Goal: Task Accomplishment & Management: Complete application form

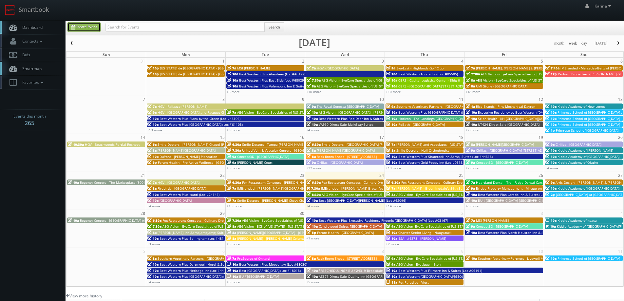
click at [95, 27] on link "Create Event" at bounding box center [84, 27] width 33 height 10
type input "[DATE]"
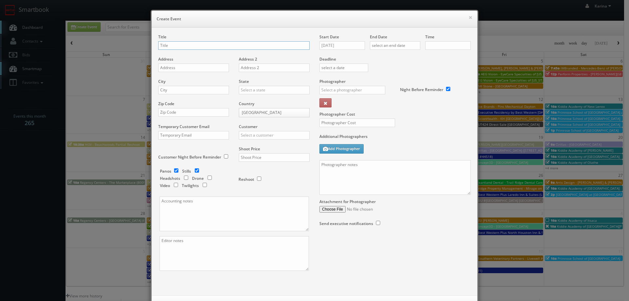
checkbox input "true"
type input "10:00am"
checkbox input "true"
click at [206, 47] on input "text" at bounding box center [233, 45] width 151 height 9
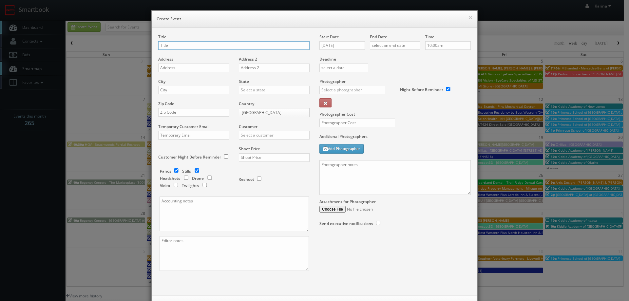
type input "/"
type input "t"
type input "Tutera - Westview [GEOGRAPHIC_DATA]"
click at [182, 70] on input "text" at bounding box center [193, 68] width 71 height 9
paste input "[STREET_ADDRESS]"
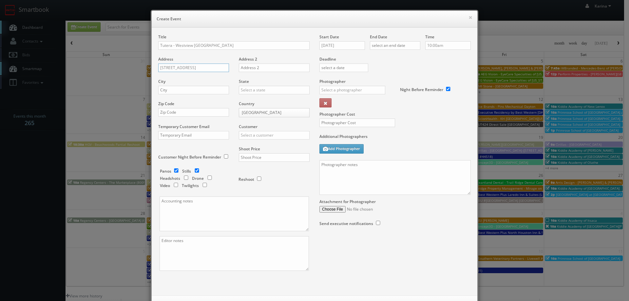
type input "[STREET_ADDRESS]"
click at [175, 89] on input "text" at bounding box center [193, 90] width 71 height 9
type input "Westview"
click at [244, 91] on input "text" at bounding box center [274, 90] width 71 height 9
click at [249, 110] on div "[US_STATE]" at bounding box center [274, 111] width 70 height 11
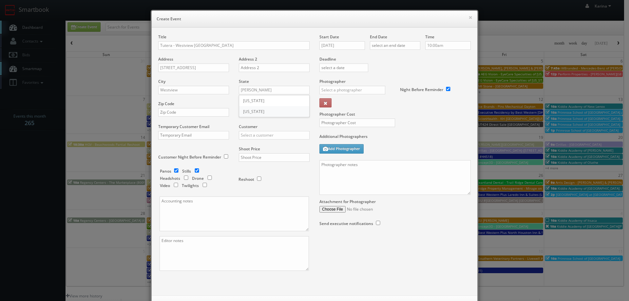
type input "[US_STATE]"
click at [178, 93] on input "Westview" at bounding box center [193, 90] width 71 height 9
type input "Derby"
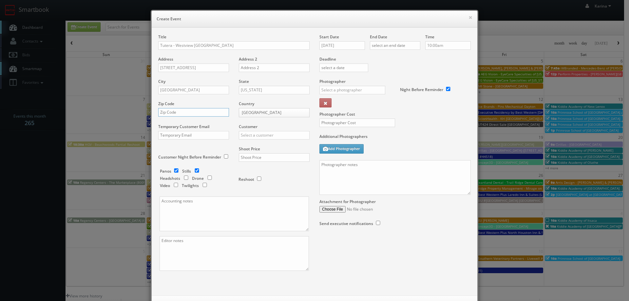
click at [180, 112] on input "text" at bounding box center [193, 112] width 71 height 9
paste input "67037"
type input "67037"
click at [251, 134] on input "text" at bounding box center [274, 135] width 71 height 9
click at [242, 144] on div "Tutera" at bounding box center [274, 146] width 70 height 11
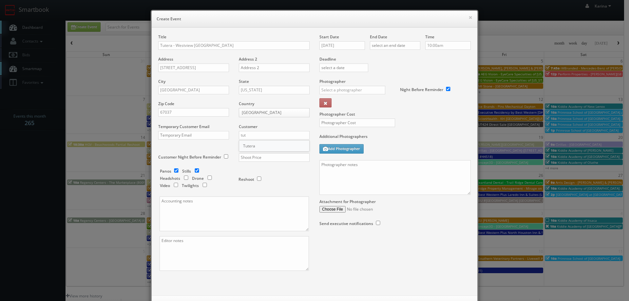
type input "Tutera"
click at [249, 156] on input "text" at bounding box center [274, 157] width 71 height 9
type input "1,400"
click at [348, 45] on input "[DATE]" at bounding box center [343, 45] width 46 height 9
click at [342, 124] on td "7" at bounding box center [343, 124] width 9 height 10
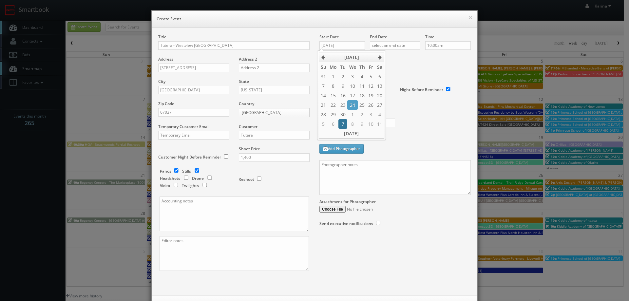
type input "10/07/2025"
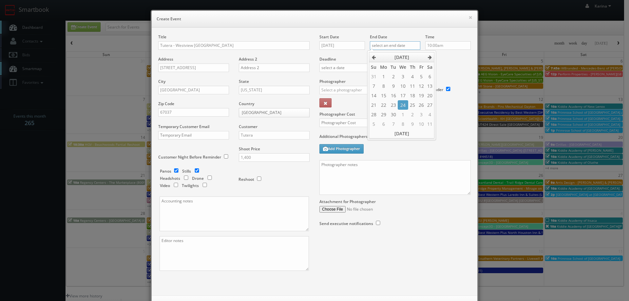
click at [388, 48] on input "text" at bounding box center [395, 45] width 50 height 9
click at [394, 126] on td "7" at bounding box center [393, 124] width 9 height 10
type input "10/07/2025"
click at [452, 67] on div "Deadline" at bounding box center [395, 56] width 161 height 45
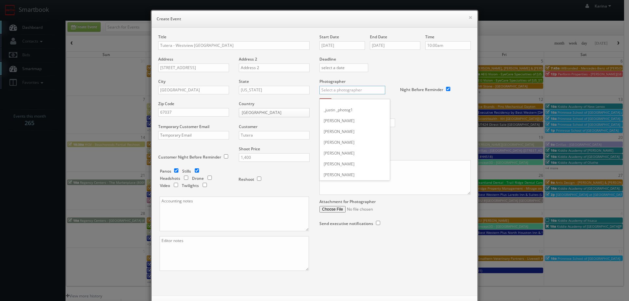
click at [359, 90] on input "text" at bounding box center [353, 90] width 66 height 9
click at [340, 141] on div "Skyler Livingston" at bounding box center [355, 137] width 70 height 11
type input "Skyler Livingston"
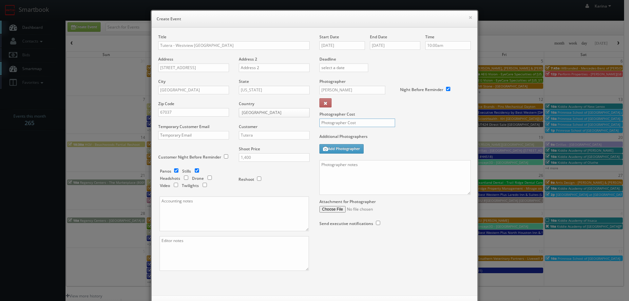
click at [338, 124] on input "text" at bounding box center [358, 123] width 76 height 9
type input "375"
paste textarea "https://cs3calendar.com/events/20432#:~:text=We%20are%20delivering,happy%20in%2…"
type textarea "https://cs3calendar.com/events/20432#:~:text=We%20are%20delivering,happy%20in%2…"
drag, startPoint x: 353, startPoint y: 170, endPoint x: 305, endPoint y: 162, distance: 48.9
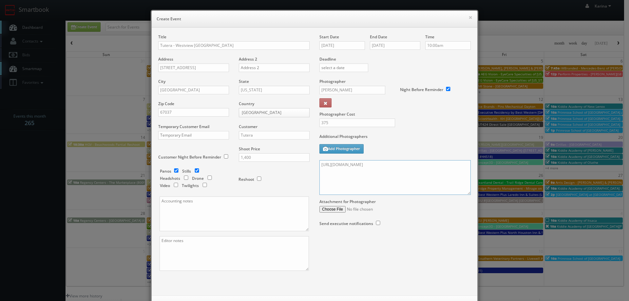
click at [305, 162] on div "Title Tutera - Westview Derby Address 445 N Westview Dr, Address 2 City Derby S…" at bounding box center [314, 158] width 323 height 248
paste textarea "We are delivering a pano tour of their entrance, amenities and model unit, plea…"
type textarea "We are delivering a pano tour of their entrance, amenities and model unit, plea…"
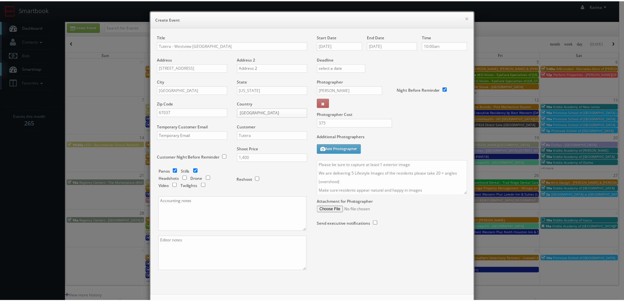
scroll to position [28, 0]
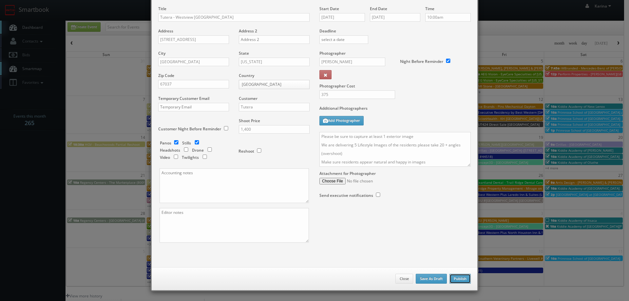
click at [463, 280] on button "Publish" at bounding box center [460, 279] width 21 height 10
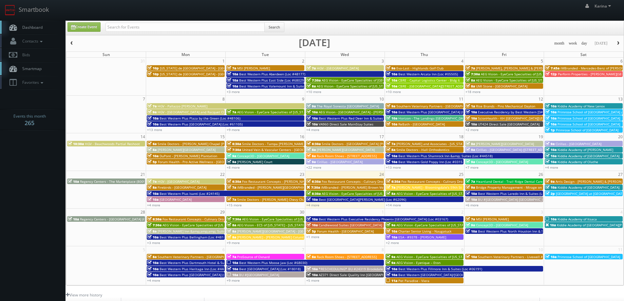
click at [39, 24] on link "Dashboard" at bounding box center [33, 27] width 66 height 13
click at [176, 26] on input "text" at bounding box center [185, 27] width 159 height 9
type input "tutera"
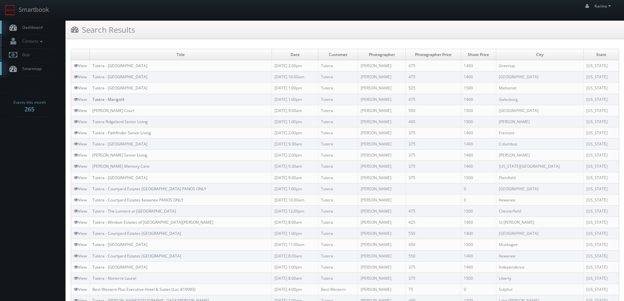
click at [119, 98] on link "Tutera - Marigold" at bounding box center [108, 100] width 32 height 6
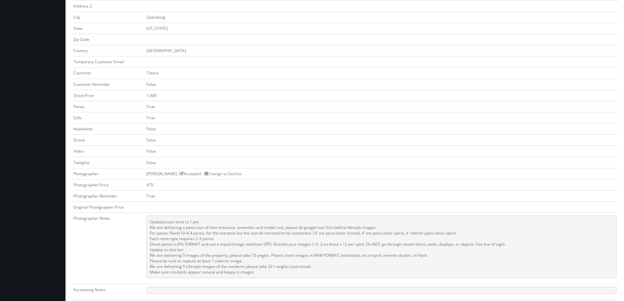
scroll to position [262, 0]
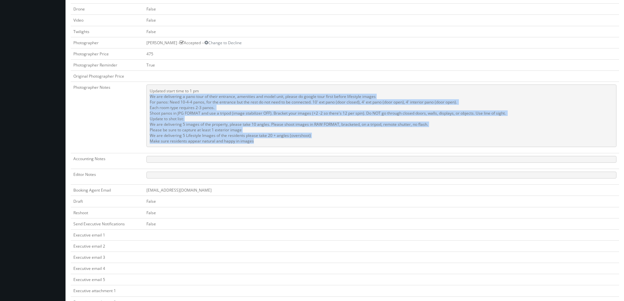
drag, startPoint x: 257, startPoint y: 142, endPoint x: 149, endPoint y: 97, distance: 116.8
click at [149, 97] on pre "Updated start time to 1 pm We are delivering a pano tour of their entrance, ame…" at bounding box center [382, 116] width 470 height 63
copy pre "We are delivering a pano tour of their entrance, amenities and model unit, plea…"
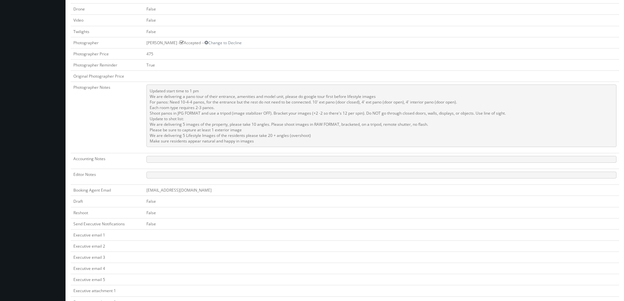
click at [121, 128] on td "Photographer Notes" at bounding box center [107, 117] width 73 height 71
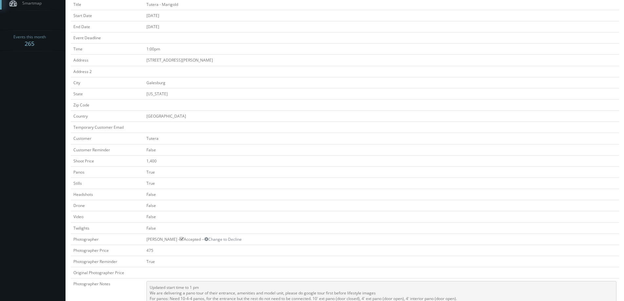
scroll to position [0, 0]
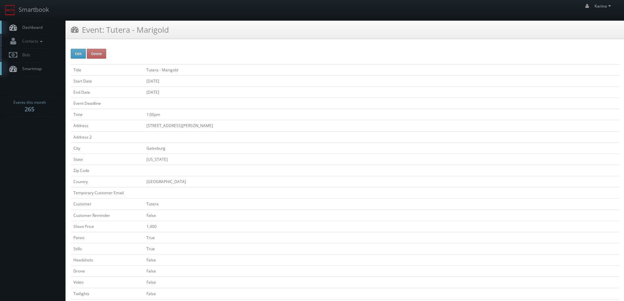
click at [35, 29] on span "Dashboard" at bounding box center [31, 28] width 24 height 6
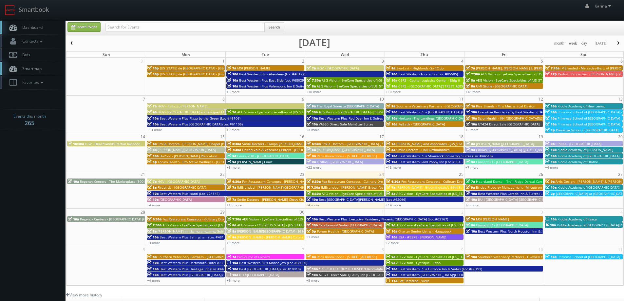
click at [616, 41] on button "button" at bounding box center [618, 43] width 11 height 8
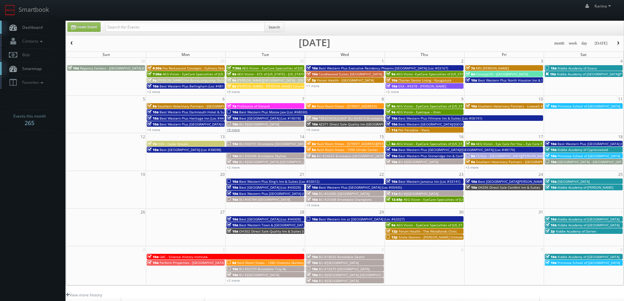
click at [233, 130] on link "+9 more" at bounding box center [233, 130] width 13 height 5
click at [89, 27] on link "Create Event" at bounding box center [84, 27] width 33 height 10
type input "[DATE]"
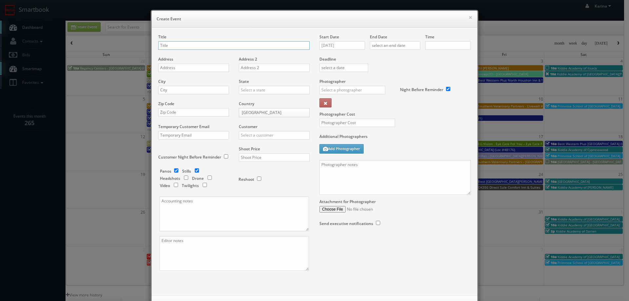
checkbox input "true"
type input "10:00am"
checkbox input "true"
click at [469, 18] on button "×" at bounding box center [471, 17] width 4 height 5
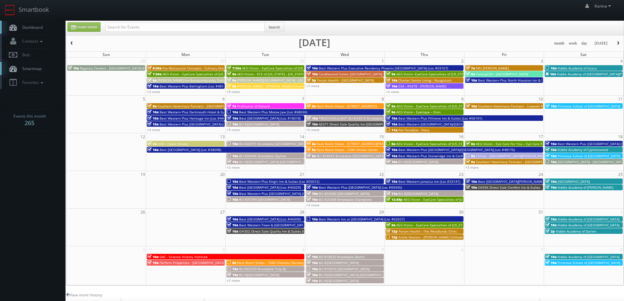
click at [73, 39] on div "Create Event Search month week day today October 2025 Sun Mon Tue Wed Thu Fri S…" at bounding box center [345, 153] width 559 height 265
click at [73, 42] on span "button" at bounding box center [71, 43] width 5 height 4
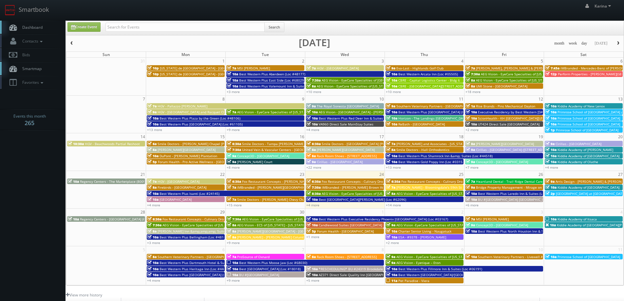
click at [191, 144] on span "Smile Doctors - [PERSON_NAME] Chapel [PERSON_NAME] Orthodontic" at bounding box center [212, 144] width 109 height 5
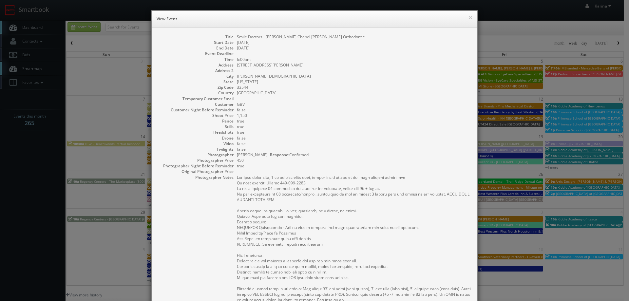
drag, startPoint x: 297, startPoint y: 65, endPoint x: 289, endPoint y: 76, distance: 12.9
click at [237, 64] on dd "[STREET_ADDRESS][PERSON_NAME]" at bounding box center [354, 65] width 234 height 6
copy dd "[STREET_ADDRESS][PERSON_NAME]"
drag, startPoint x: 245, startPoint y: 88, endPoint x: 280, endPoint y: 92, distance: 35.3
click at [237, 86] on dd "33544" at bounding box center [354, 88] width 234 height 6
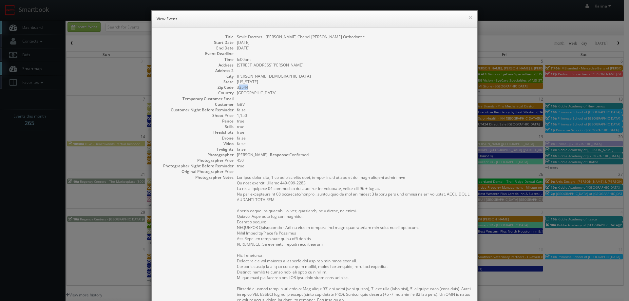
click at [275, 89] on dd "33544" at bounding box center [354, 88] width 234 height 6
drag, startPoint x: 253, startPoint y: 88, endPoint x: 233, endPoint y: 88, distance: 19.7
click at [233, 88] on dl "Title Smile Doctors - Wesley Chapel Farina Orthodontic Start Date 09/15/2025 En…" at bounding box center [314, 216] width 313 height 365
copy dd "33544"
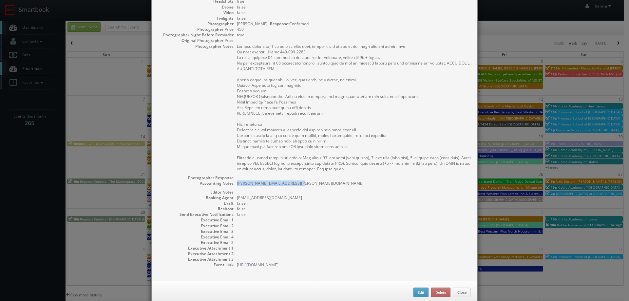
drag, startPoint x: 299, startPoint y: 184, endPoint x: 235, endPoint y: 183, distance: 64.2
click at [237, 183] on pre "Ashwin.Harish@smiledoctors.com" at bounding box center [354, 184] width 234 height 6
copy pre "Ashwin.Harish@smiledoctors.com"
click at [328, 175] on dd at bounding box center [354, 178] width 234 height 6
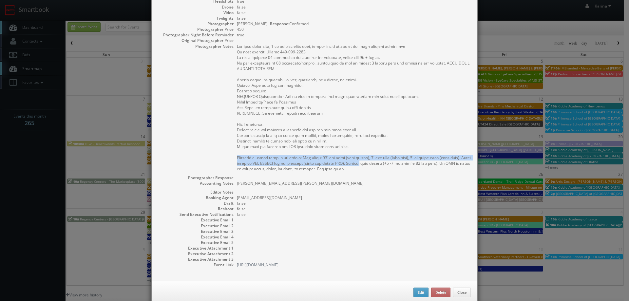
drag, startPoint x: 371, startPoint y: 166, endPoint x: 296, endPoint y: 172, distance: 75.0
click at [237, 160] on pre at bounding box center [354, 108] width 234 height 128
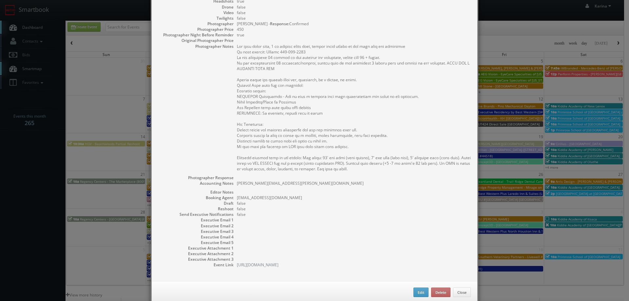
click at [364, 176] on dd at bounding box center [354, 178] width 234 height 6
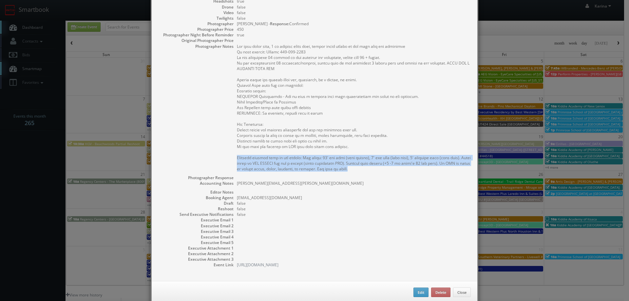
drag, startPoint x: 364, startPoint y: 171, endPoint x: 234, endPoint y: 159, distance: 130.4
click at [234, 159] on dl "Title Smile Doctors - Wesley Chapel Farina Orthodontic Start Date 09/15/2025 En…" at bounding box center [314, 85] width 313 height 365
copy pre "Complete virtual tour of the office: For panos: 10' ext pano (door closed), 4' …"
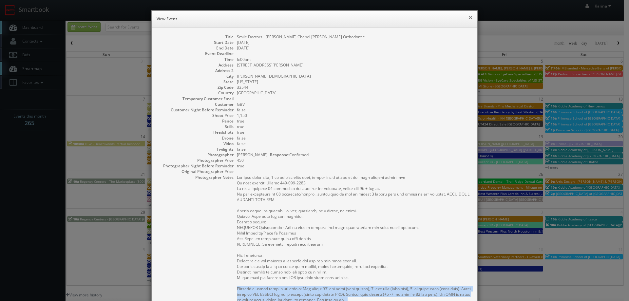
click at [469, 18] on button "×" at bounding box center [471, 17] width 4 height 5
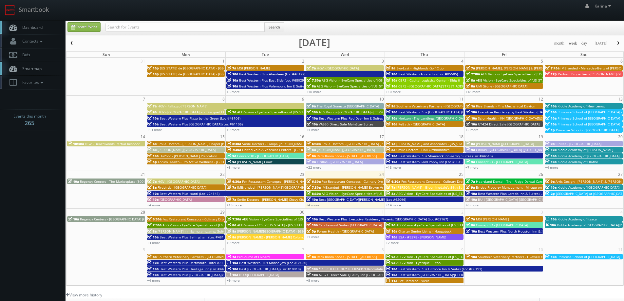
click at [237, 206] on link "+15 more" at bounding box center [234, 205] width 15 height 5
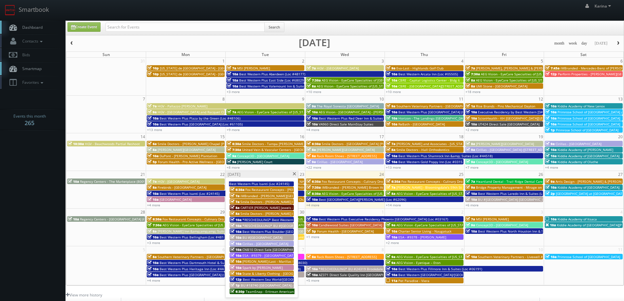
click at [257, 203] on span "Smile Doctors - [PERSON_NAME] Chevy Chase" at bounding box center [276, 202] width 71 height 5
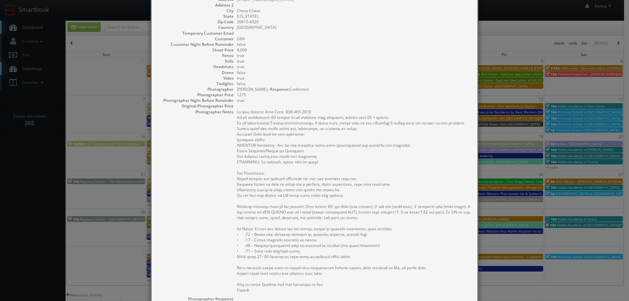
scroll to position [131, 0]
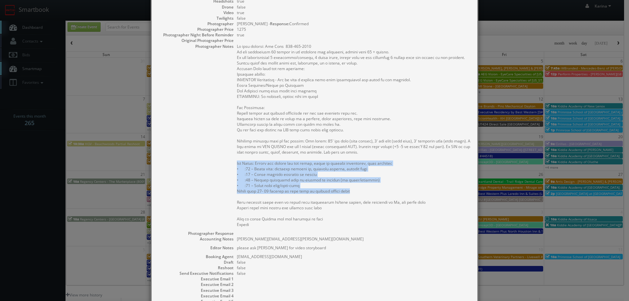
drag, startPoint x: 344, startPoint y: 191, endPoint x: 235, endPoint y: 165, distance: 112.0
click at [237, 165] on pre at bounding box center [354, 136] width 234 height 184
copy pre "For Video: Please use tripod for all shots, shoot in highest resolution, best l…"
click at [218, 174] on dl "Title Smile Doctors - Bruno Orthodontics Chevy Chase Start Date 09/23/2025 End …" at bounding box center [314, 115] width 313 height 424
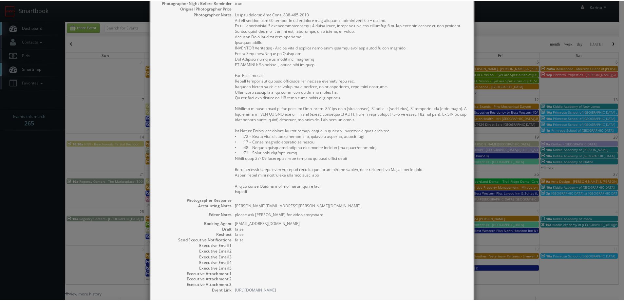
scroll to position [0, 0]
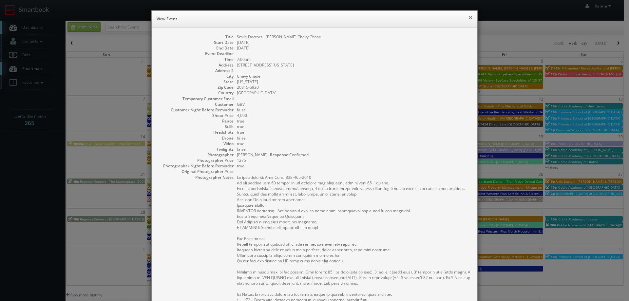
click at [469, 19] on button "×" at bounding box center [471, 17] width 4 height 5
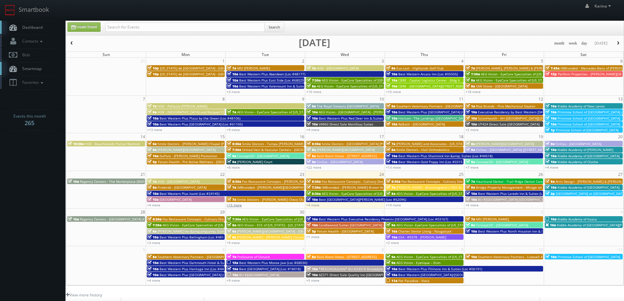
click at [237, 206] on link "+15 more" at bounding box center [234, 205] width 15 height 5
click at [191, 144] on span "Smile Doctors - [PERSON_NAME] Chapel [PERSON_NAME] Orthodontic" at bounding box center [212, 144] width 109 height 5
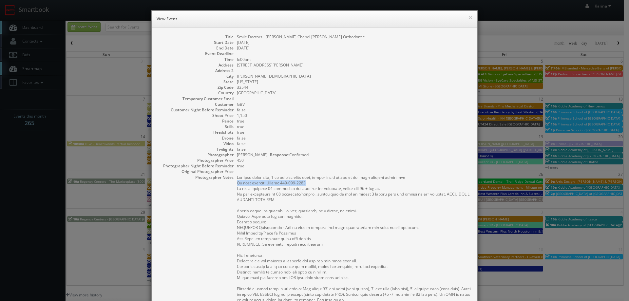
drag, startPoint x: 304, startPoint y: 183, endPoint x: 235, endPoint y: 182, distance: 69.5
click at [237, 182] on pre at bounding box center [354, 239] width 234 height 128
copy pre "On site contact: Andrea 813-285-0048"
click at [469, 19] on button "×" at bounding box center [471, 17] width 4 height 5
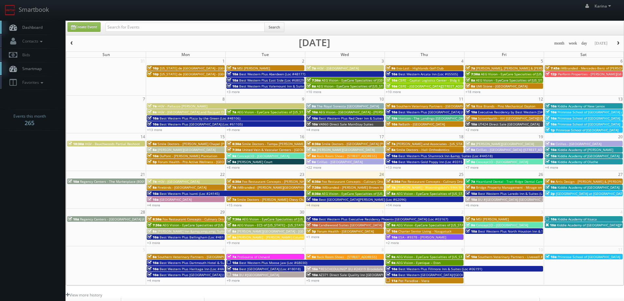
scroll to position [119, 0]
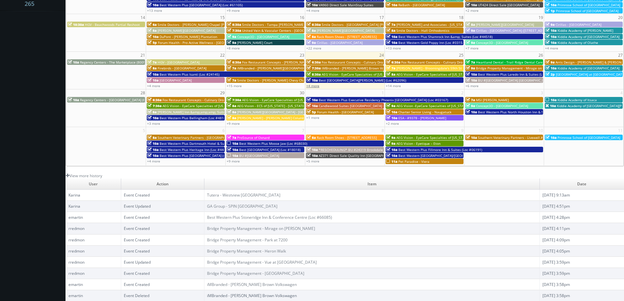
click at [317, 86] on link "+4 more" at bounding box center [312, 86] width 13 height 5
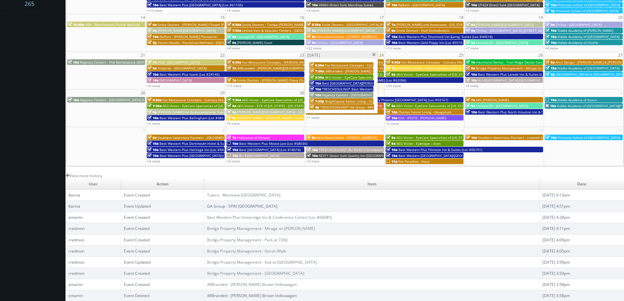
click at [230, 207] on link "GA Group - SPIN [GEOGRAPHIC_DATA]" at bounding box center [242, 207] width 70 height 6
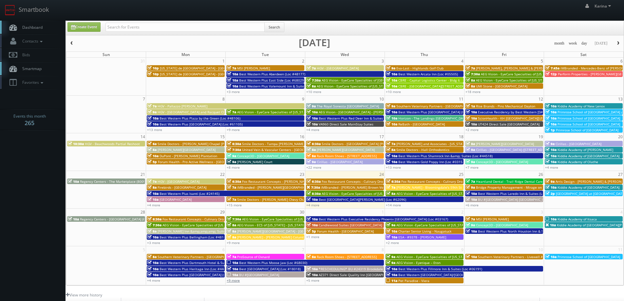
click at [237, 280] on link "+9 more" at bounding box center [233, 280] width 13 height 5
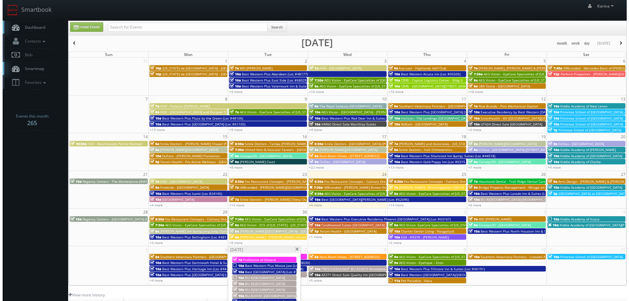
scroll to position [119, 0]
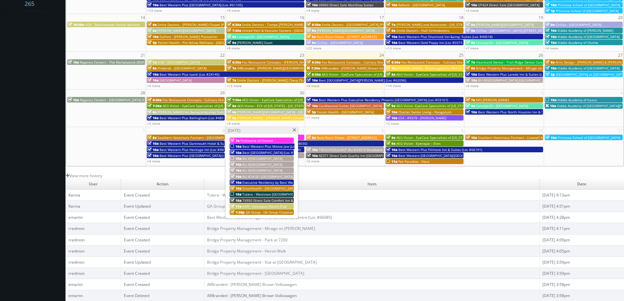
click at [260, 196] on span "Tutera - Westview [GEOGRAPHIC_DATA]" at bounding box center [274, 194] width 62 height 5
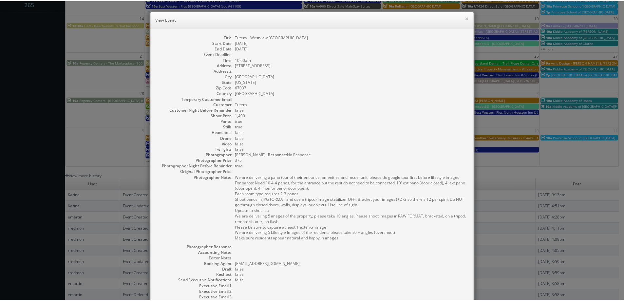
scroll to position [80, 0]
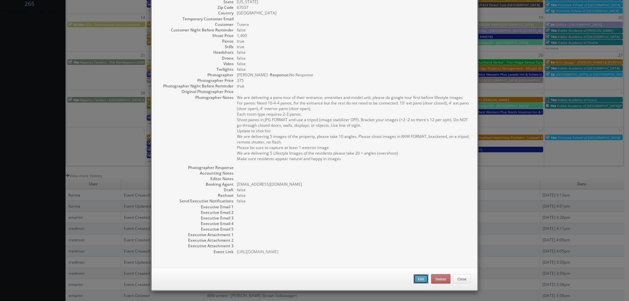
click at [414, 279] on button "Edit" at bounding box center [421, 279] width 15 height 10
type input "Tutera - Westview [GEOGRAPHIC_DATA]"
type input "[STREET_ADDRESS]"
type input "[GEOGRAPHIC_DATA]"
type input "67037"
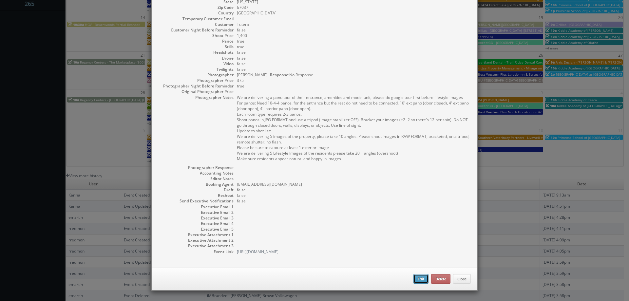
type input "1,400"
checkbox input "true"
type input "[DATE]"
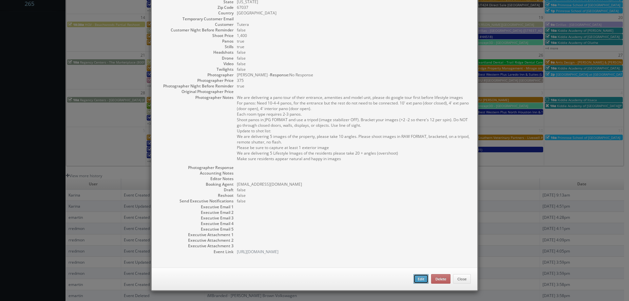
type input "10:00am"
checkbox input "true"
type textarea "We are delivering a pano tour of their entrance, amenities and model unit, plea…"
select select "[US_STATE]"
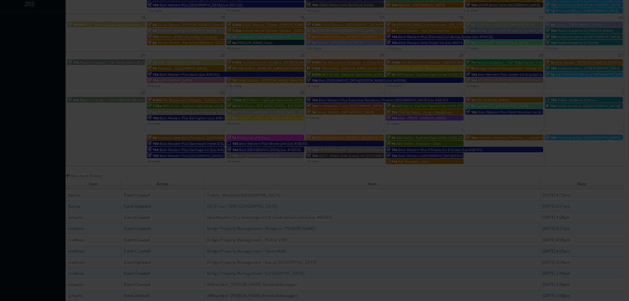
type input "1,400"
type input "375"
select select "[EMAIL_ADDRESS][DOMAIN_NAME]"
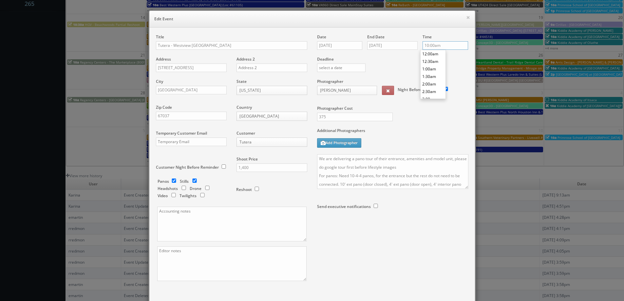
click at [436, 47] on input "10:00am" at bounding box center [446, 45] width 46 height 9
type input "1:00pm"
click at [436, 69] on li "1:00pm" at bounding box center [433, 68] width 25 height 8
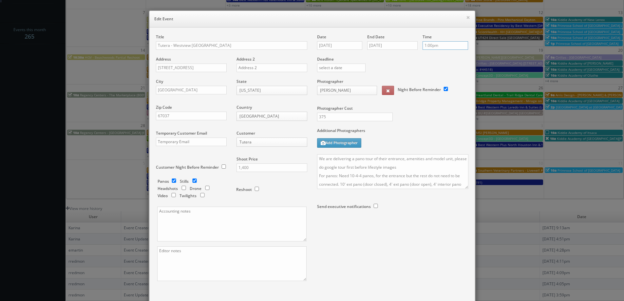
scroll to position [0, 0]
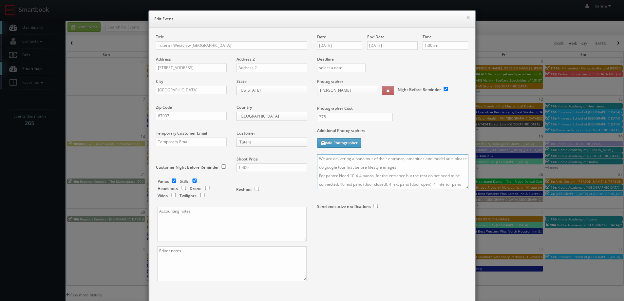
drag, startPoint x: 318, startPoint y: 159, endPoint x: 335, endPoint y: 163, distance: 18.1
click at [318, 159] on textarea "We are delivering a pano tour of their entrance, amenities and model unit, plea…" at bounding box center [392, 171] width 151 height 35
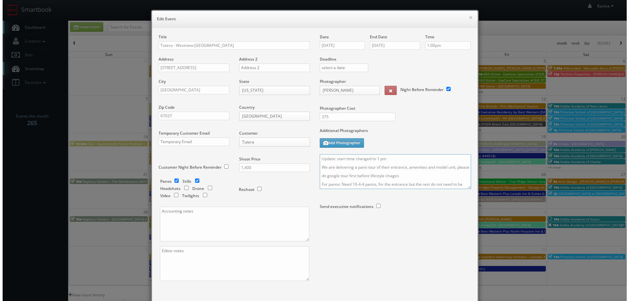
scroll to position [38, 0]
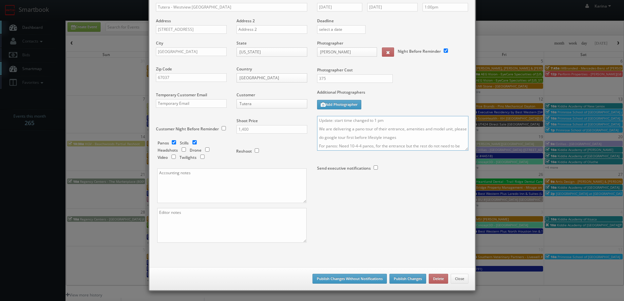
type textarea "Update: start time changed to 1 pm We are delivering a pano tour of their entra…"
click at [408, 277] on button "Publish Changes" at bounding box center [408, 279] width 37 height 10
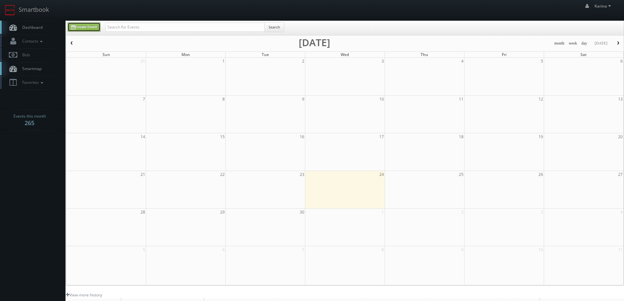
click at [86, 25] on link "Create Event" at bounding box center [84, 27] width 33 height 10
type input "[DATE]"
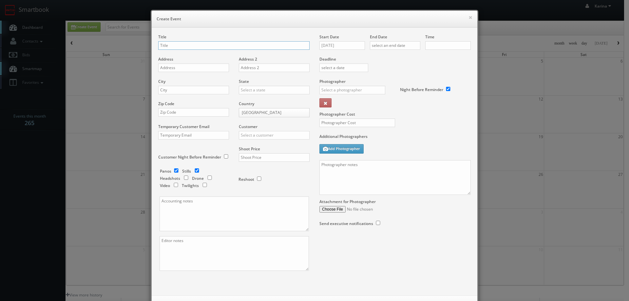
checkbox input "true"
type input "10:00am"
checkbox input "true"
type input "Smile Doctors - [PERSON_NAME] Chapel [PERSON_NAME] Orthodontics"
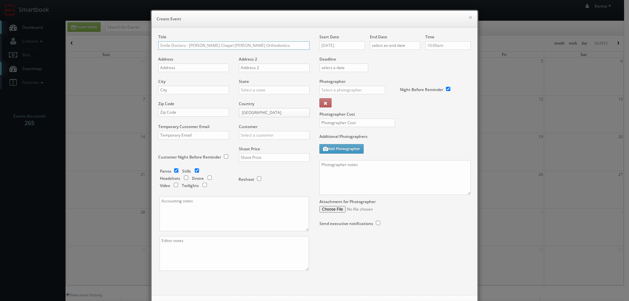
click at [251, 46] on input "Smile Doctors - [PERSON_NAME] Chapel [PERSON_NAME] Orthodontics" at bounding box center [233, 45] width 151 height 9
click at [180, 67] on input "text" at bounding box center [193, 68] width 71 height 9
paste input "2370 Bruce B Downs Blvd Ste 100"
type input "2370 Bruce B Downs Blvd Ste 100"
click at [173, 90] on input "text" at bounding box center [193, 90] width 71 height 9
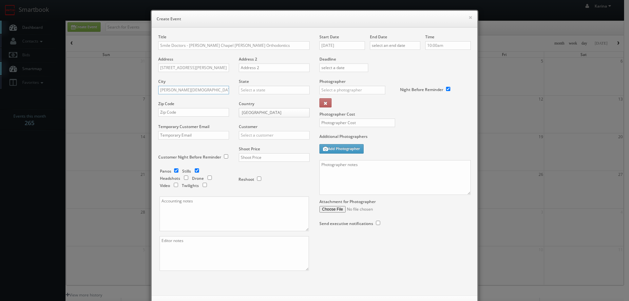
type input "Wesley Chapel"
click at [248, 90] on input "text" at bounding box center [274, 90] width 71 height 9
click at [253, 103] on div "[US_STATE]" at bounding box center [274, 100] width 70 height 11
type input "[US_STATE]"
click at [176, 112] on input "text" at bounding box center [193, 112] width 71 height 9
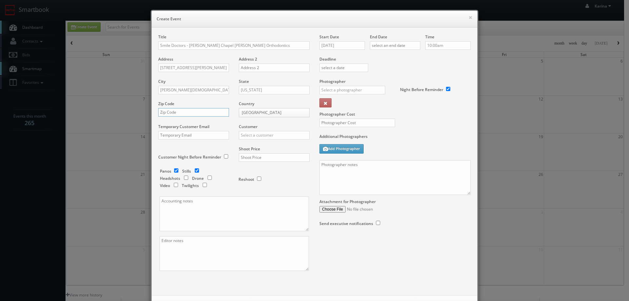
click at [179, 115] on input "text" at bounding box center [193, 112] width 71 height 9
paste input "33544"
type input "33544"
click at [246, 134] on input "text" at bounding box center [274, 135] width 71 height 9
click at [249, 146] on div "GBV" at bounding box center [274, 146] width 70 height 11
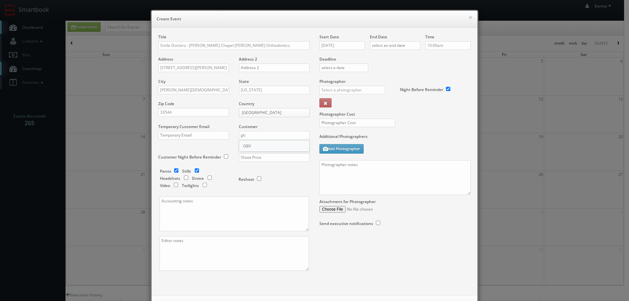
type input "GBV"
click at [251, 158] on input "text" at bounding box center [274, 157] width 71 height 9
type input "4,600"
click at [206, 206] on textarea at bounding box center [234, 214] width 149 height 35
paste textarea "[PERSON_NAME][EMAIL_ADDRESS][PERSON_NAME][DOMAIN_NAME]"
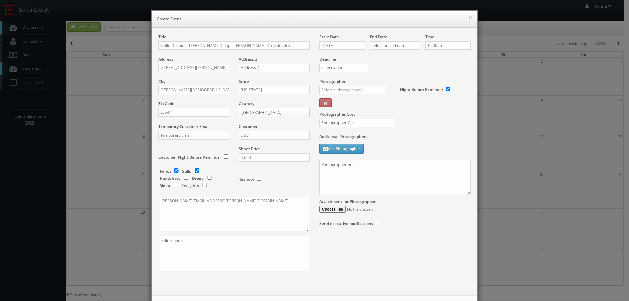
type textarea "[PERSON_NAME][EMAIL_ADDRESS][PERSON_NAME][DOMAIN_NAME]"
click at [355, 168] on textarea at bounding box center [395, 177] width 151 height 35
paste textarea "Complete virtual tour of the office: For panos: 10' ext pano (door closed), 4' …"
paste textarea "For Video: Please use tripod for all shots, shoot in highest resolution, best l…"
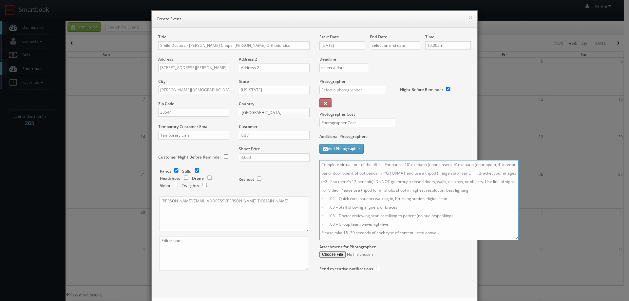
scroll to position [6, 0]
drag, startPoint x: 466, startPoint y: 194, endPoint x: 518, endPoint y: 248, distance: 75.1
click at [518, 240] on textarea "Complete virtual tour of the office: For panos: 10' ext pano (door closed), 4' …" at bounding box center [419, 200] width 199 height 80
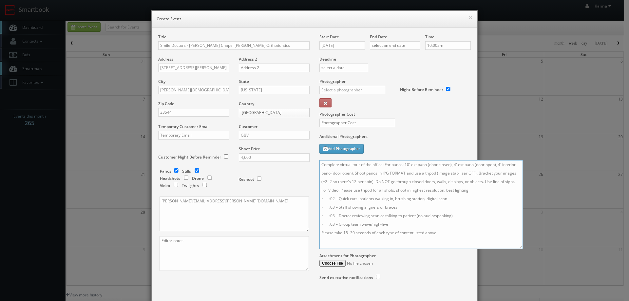
click at [484, 188] on textarea "Complete virtual tour of the office: For panos: 10' ext pano (door closed), 4' …" at bounding box center [422, 204] width 204 height 89
click at [512, 181] on textarea "Complete virtual tour of the office: For panos: 10' ext pano (door closed), 4' …" at bounding box center [422, 204] width 204 height 89
click at [320, 164] on textarea "Complete virtual tour of the office: For panos: 10' ext pano (door closed), 4' …" at bounding box center [422, 204] width 204 height 89
paste textarea "On site contact: Andrea 813-285-0048"
type textarea "On site contact: Andrea 813-285-0048 Complete virtual tour of the office: For p…"
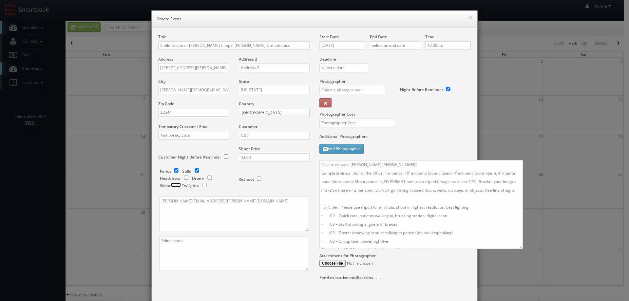
click at [174, 184] on input "checkbox" at bounding box center [176, 185] width 10 height 4
checkbox input "true"
click at [194, 168] on input "checkbox" at bounding box center [197, 170] width 10 height 4
checkbox input "false"
click at [345, 46] on input "09/24/2025" at bounding box center [343, 45] width 46 height 9
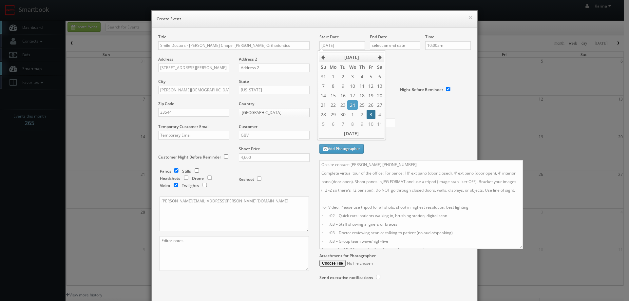
click at [368, 115] on td "3" at bounding box center [371, 115] width 9 height 10
type input "10/03/2025"
click at [394, 45] on input "text" at bounding box center [395, 45] width 50 height 9
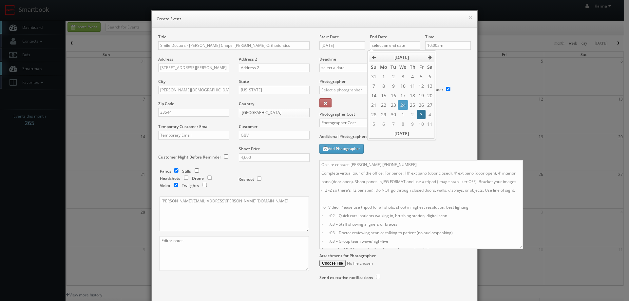
click at [418, 111] on td "3" at bounding box center [421, 115] width 9 height 10
type input "10/03/2025"
click at [451, 44] on input "10:00am" at bounding box center [448, 45] width 46 height 9
type input "12:00pm"
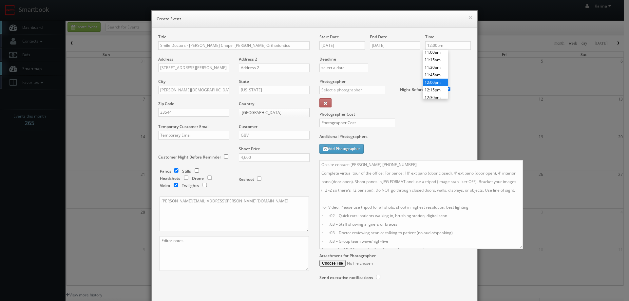
click at [438, 83] on li "12:00pm" at bounding box center [435, 83] width 25 height 8
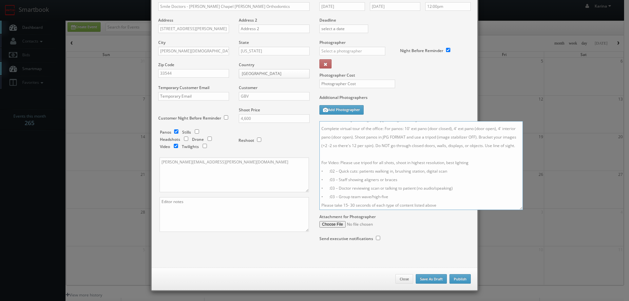
click at [372, 207] on textarea "On site contact: Andrea 813-285-0048 Complete virtual tour of the office: For p…" at bounding box center [422, 165] width 204 height 89
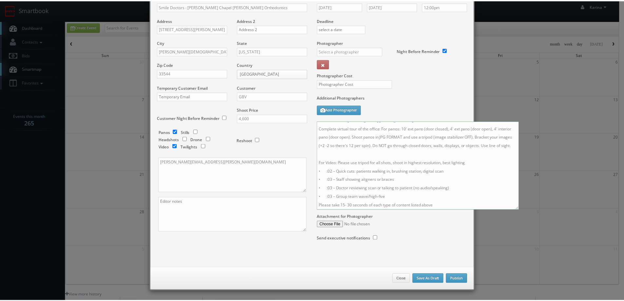
scroll to position [21, 0]
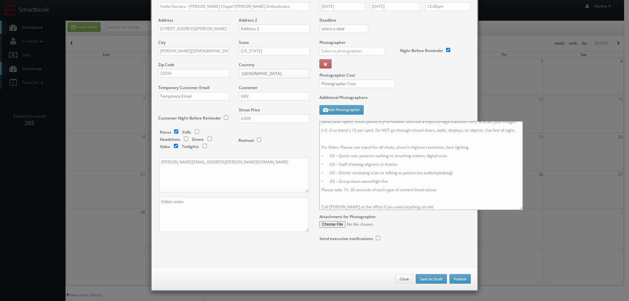
type textarea "On site contact: Andrea 813-285-0048 Complete virtual tour of the office: For p…"
click at [459, 278] on button "Publish" at bounding box center [460, 279] width 21 height 10
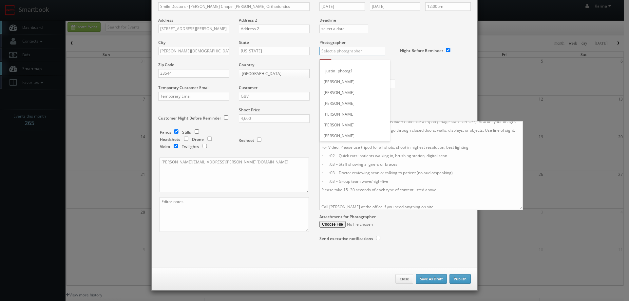
click at [342, 52] on input "text" at bounding box center [353, 51] width 66 height 9
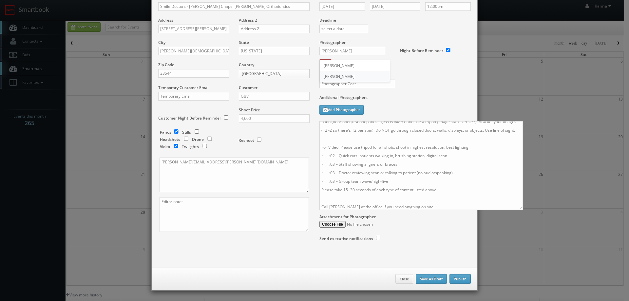
click at [346, 78] on div "Tony Catalano" at bounding box center [355, 76] width 70 height 11
type input "Tony Catalano"
click at [345, 85] on input "text" at bounding box center [358, 84] width 76 height 9
type input "900"
click at [461, 279] on button "Publish" at bounding box center [460, 279] width 21 height 10
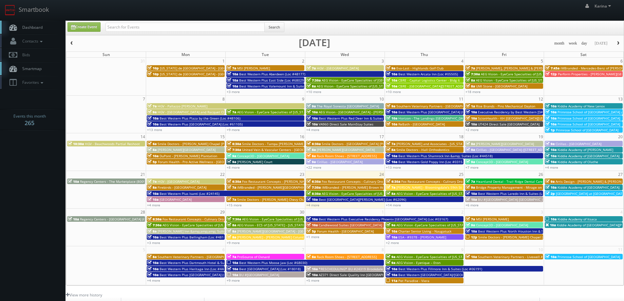
click at [34, 30] on span "Dashboard" at bounding box center [31, 28] width 24 height 6
click at [192, 75] on span "[US_STATE] de [GEOGRAPHIC_DATA] - [GEOGRAPHIC_DATA]" at bounding box center [205, 74] width 90 height 5
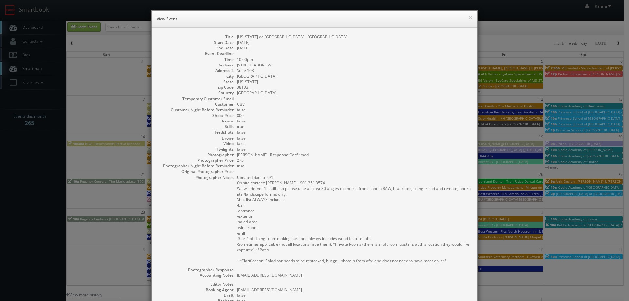
scroll to position [33, 0]
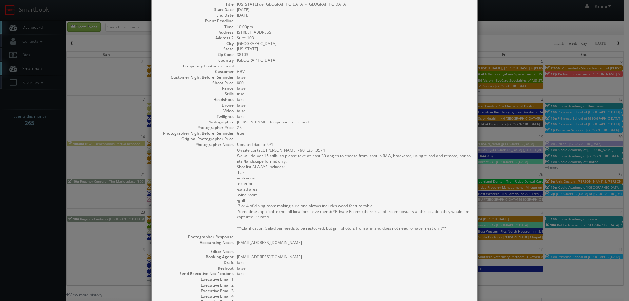
drag, startPoint x: 454, startPoint y: 229, endPoint x: 246, endPoint y: 156, distance: 221.2
click at [237, 156] on pre "Updated date to 9/1! On site contact: Kevin McGoldrick - 901.351.3574 We will d…" at bounding box center [354, 186] width 234 height 89
copy pre "We will deliver 15 stills, so please take at least 30 angles to choose from, sh…"
click at [195, 202] on dl "Title Texas de Brazil - Memphis Start Date 09/01/2025 End Date 09/02/2025 Event…" at bounding box center [314, 164] width 313 height 326
drag, startPoint x: 307, startPoint y: 245, endPoint x: 241, endPoint y: 244, distance: 66.9
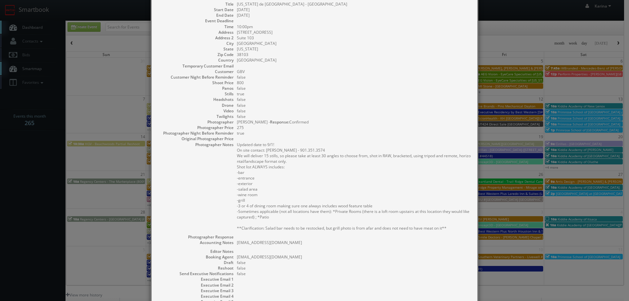
click at [237, 245] on pre "hannahthompson@texasdebrazil.com" at bounding box center [354, 243] width 234 height 6
copy pre "hannahthompson@texasdebrazil.com"
click at [332, 106] on dd "false" at bounding box center [354, 106] width 234 height 6
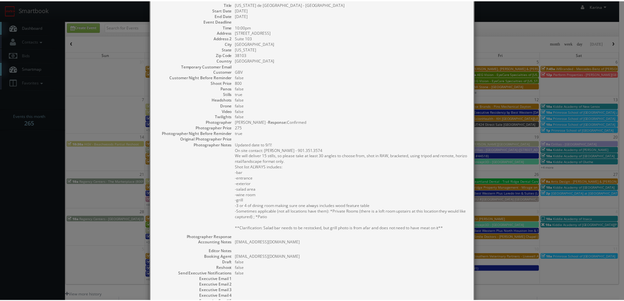
scroll to position [0, 0]
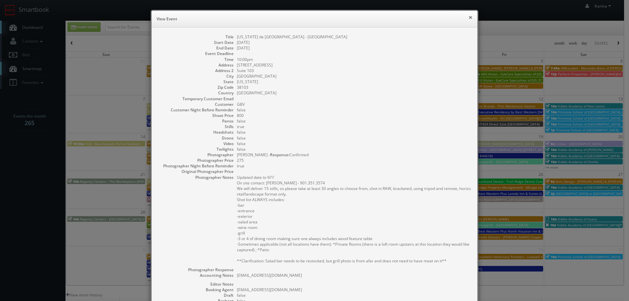
click at [469, 15] on button "×" at bounding box center [471, 17] width 4 height 5
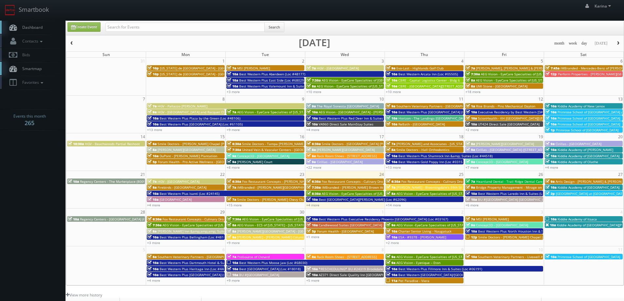
click at [34, 30] on span "Dashboard" at bounding box center [31, 28] width 24 height 6
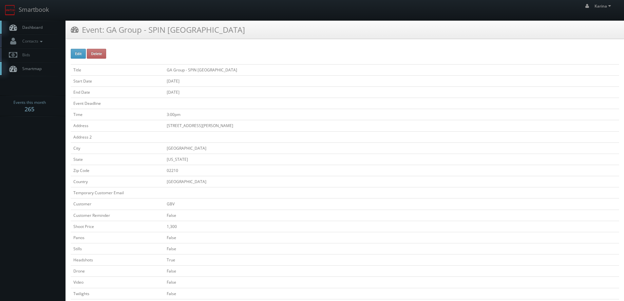
click at [39, 31] on link "Dashboard" at bounding box center [33, 27] width 66 height 13
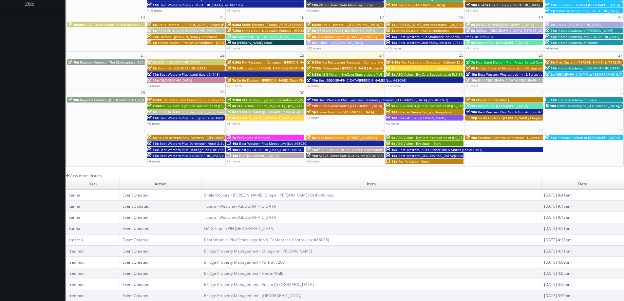
scroll to position [21, 0]
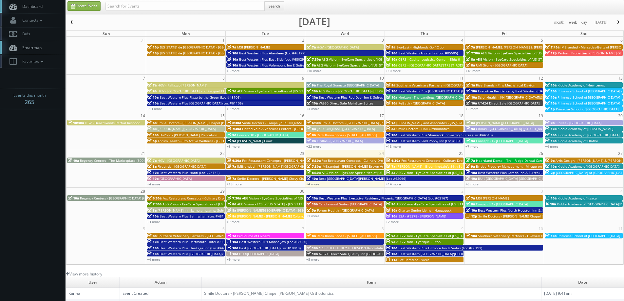
click at [316, 185] on link "+4 more" at bounding box center [312, 184] width 13 height 5
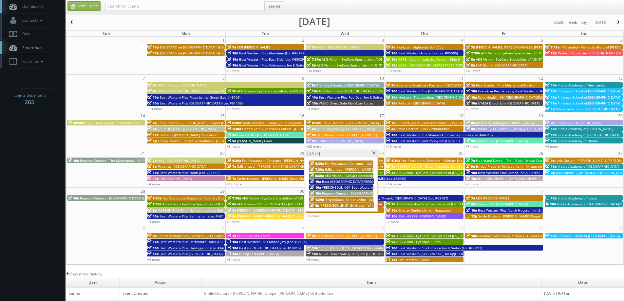
click at [348, 207] on span "*RESCHEDULING* GA Group - Whirlyball Chicago" at bounding box center [359, 205] width 76 height 5
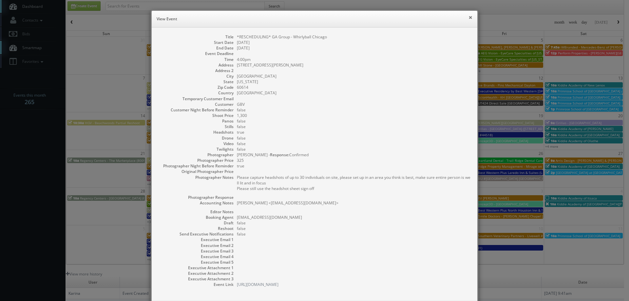
click at [469, 17] on button "×" at bounding box center [471, 17] width 4 height 5
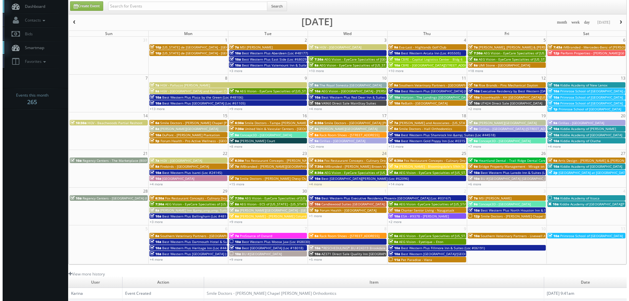
scroll to position [0, 0]
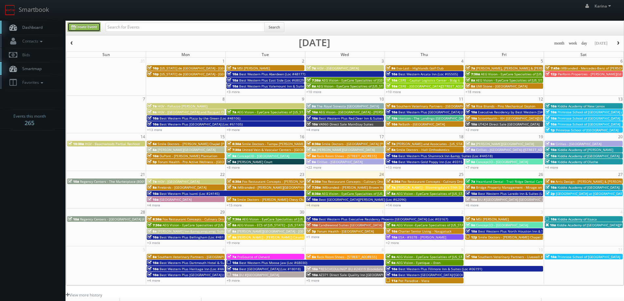
click at [80, 26] on link "Create Event" at bounding box center [84, 27] width 33 height 10
type input "[DATE]"
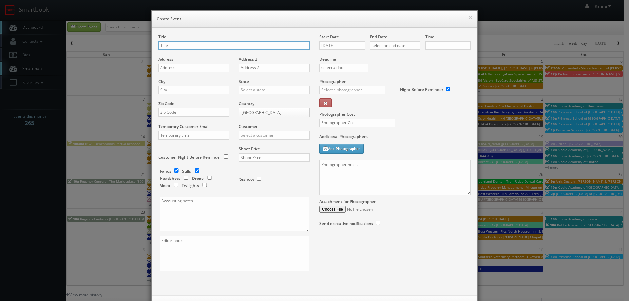
checkbox input "true"
type input "10:00am"
checkbox input "true"
click at [206, 47] on input "[US_STATE] de [GEOGRAPHIC_DATA] -" at bounding box center [233, 45] width 151 height 9
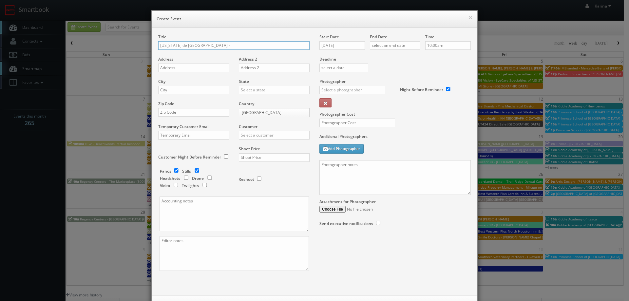
paste input "[GEOGRAPHIC_DATA]"
type input "[US_STATE] de [GEOGRAPHIC_DATA] - [GEOGRAPHIC_DATA]"
click at [191, 69] on input "text" at bounding box center [193, 68] width 71 height 9
click at [171, 68] on input "text" at bounding box center [193, 68] width 71 height 9
paste input "[STREET_ADDRESS]"
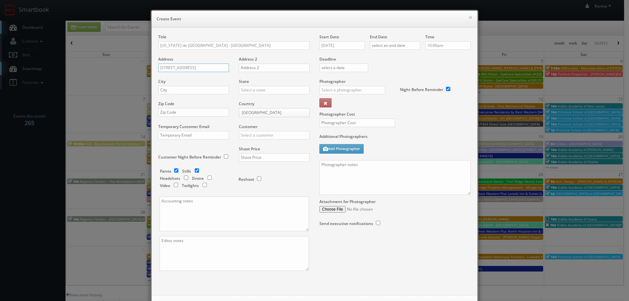
scroll to position [0, 7]
type input "[STREET_ADDRESS]"
click at [169, 90] on input "text" at bounding box center [193, 90] width 71 height 9
type input "[GEOGRAPHIC_DATA]"
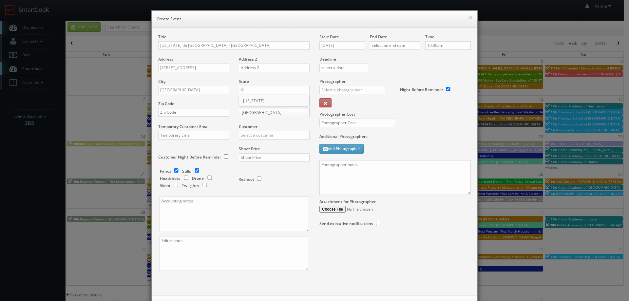
click at [260, 101] on div "[US_STATE]" at bounding box center [274, 100] width 70 height 11
type input "[US_STATE]"
click at [189, 113] on input "text" at bounding box center [193, 112] width 71 height 9
type input "60173"
click at [273, 134] on input "text" at bounding box center [274, 135] width 71 height 9
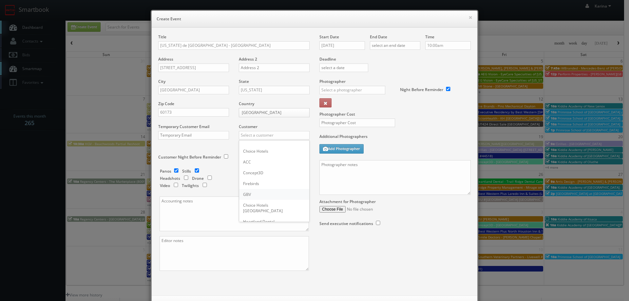
click at [252, 193] on div "GBV" at bounding box center [274, 194] width 70 height 11
type input "GBV"
click at [172, 170] on input "checkbox" at bounding box center [176, 170] width 10 height 4
checkbox input "false"
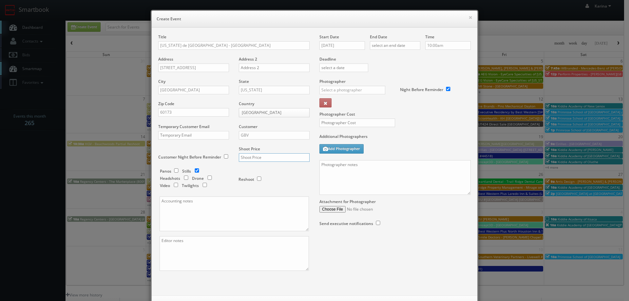
click at [254, 155] on input "text" at bounding box center [274, 157] width 71 height 9
type input "800"
click at [350, 47] on input "[DATE]" at bounding box center [343, 45] width 46 height 9
click at [335, 116] on td "29" at bounding box center [333, 115] width 10 height 10
type input "[DATE]"
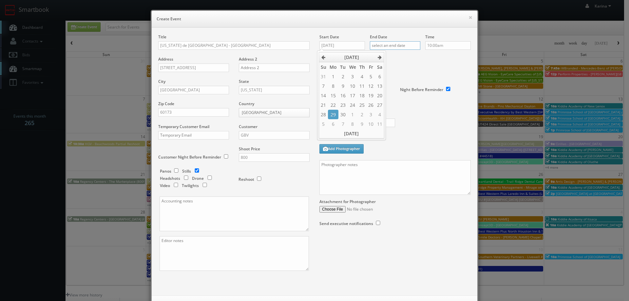
click at [384, 44] on input "text" at bounding box center [395, 45] width 50 height 9
click at [382, 114] on td "29" at bounding box center [383, 115] width 10 height 10
type input "[DATE]"
click at [438, 44] on input "10:00am" at bounding box center [448, 45] width 46 height 9
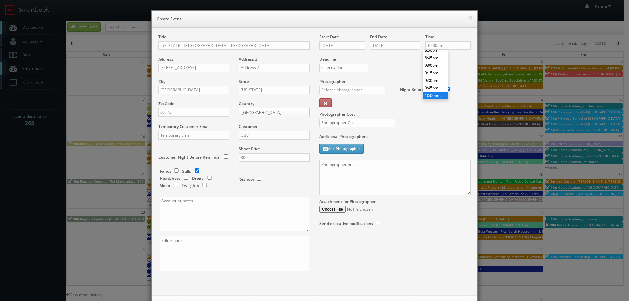
type input "10:00pm"
click at [434, 93] on li "10:00pm" at bounding box center [435, 96] width 25 height 8
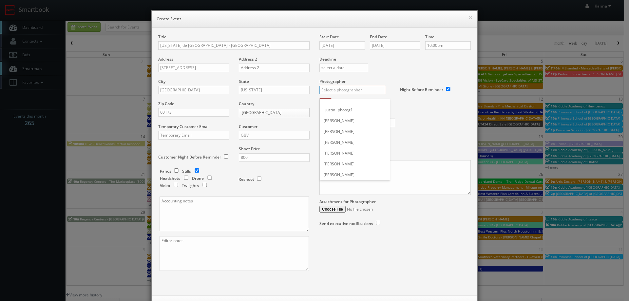
click at [337, 90] on input "text" at bounding box center [353, 90] width 66 height 9
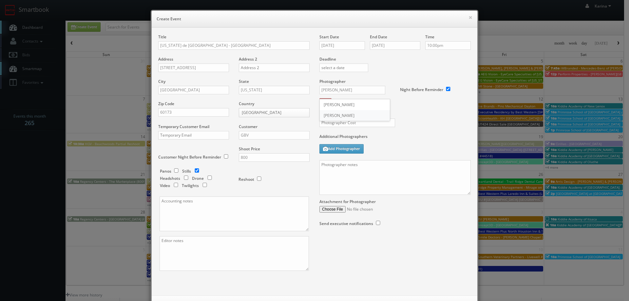
click at [344, 112] on div "Simon Carrington" at bounding box center [355, 115] width 70 height 11
type input "Simon Carrington"
click at [339, 125] on input "text" at bounding box center [358, 123] width 76 height 9
type input "300"
click at [349, 163] on textarea at bounding box center [395, 177] width 151 height 35
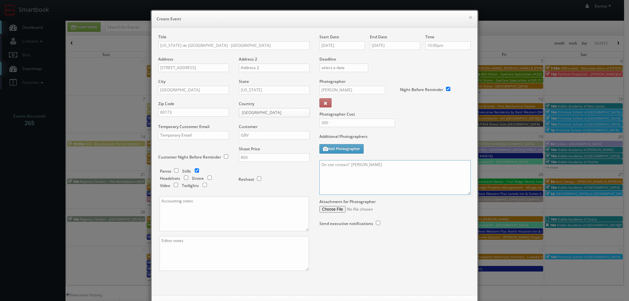
click at [381, 167] on textarea "On site contact" Yessika Velez" at bounding box center [395, 177] width 151 height 35
paste textarea "224.304.6616"
paste textarea "We will deliver 15 stills, so please take at least 30 angles to choose from, sh…"
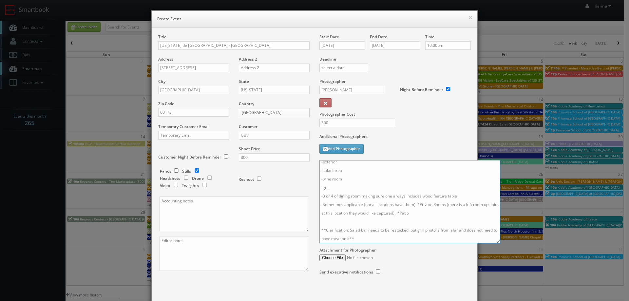
drag, startPoint x: 466, startPoint y: 192, endPoint x: 496, endPoint y: 242, distance: 58.2
click at [496, 242] on textarea "On site contact" Yessika Velez 224.304.6616 We will deliver 15 stills, so pleas…" at bounding box center [410, 201] width 181 height 83
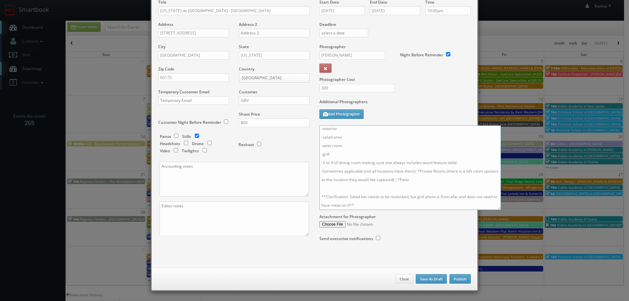
type textarea "On site contact" Yessika Velez 224.304.6616 We will deliver 15 stills, so pleas…"
paste textarea "hannahthompson@texasdebrazil.com"
type textarea "hannahthompson@texasdebrazil.com"
click at [461, 278] on button "Publish" at bounding box center [460, 279] width 21 height 10
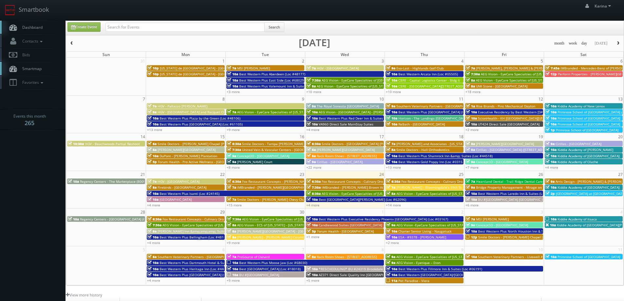
click at [36, 25] on span "Dashboard" at bounding box center [31, 28] width 24 height 6
click at [40, 24] on link "Dashboard" at bounding box center [33, 27] width 66 height 13
click at [243, 199] on span "Smile Doctors - [PERSON_NAME] Chevy Chase" at bounding box center [272, 199] width 71 height 5
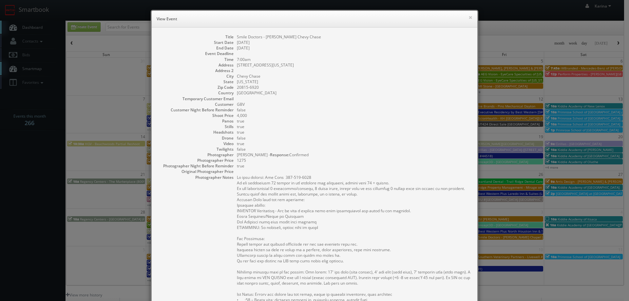
click at [207, 19] on h6 "View Event" at bounding box center [315, 19] width 316 height 7
click at [469, 19] on button "×" at bounding box center [471, 17] width 4 height 5
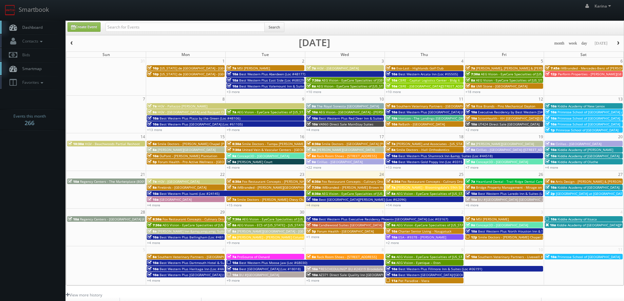
click at [44, 28] on link "Dashboard" at bounding box center [33, 27] width 66 height 13
click at [26, 25] on span "Dashboard" at bounding box center [31, 28] width 24 height 6
click at [497, 238] on span "Smile Doctors - [PERSON_NAME] Chapel [PERSON_NAME] Orthodontics" at bounding box center [534, 237] width 111 height 5
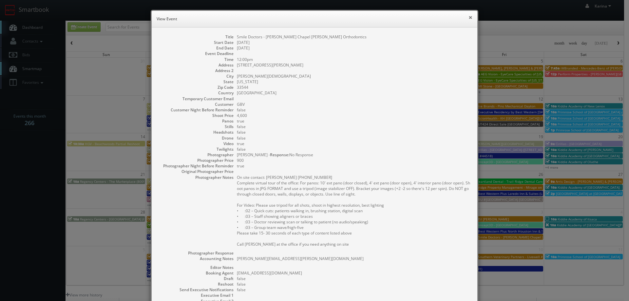
click at [469, 17] on button "×" at bounding box center [471, 17] width 4 height 5
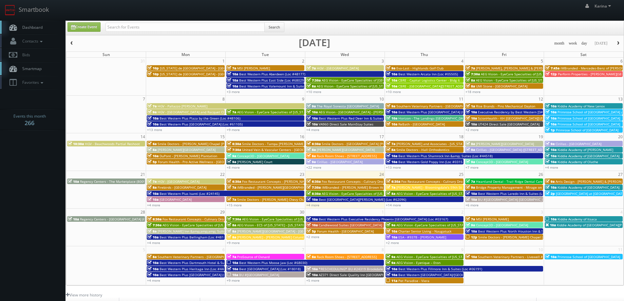
click at [30, 30] on link "Dashboard" at bounding box center [33, 27] width 66 height 13
click at [31, 26] on span "Dashboard" at bounding box center [31, 28] width 24 height 6
click at [488, 237] on span "Smile Doctors - [PERSON_NAME] Chapel [PERSON_NAME] Orthodontics" at bounding box center [534, 237] width 111 height 5
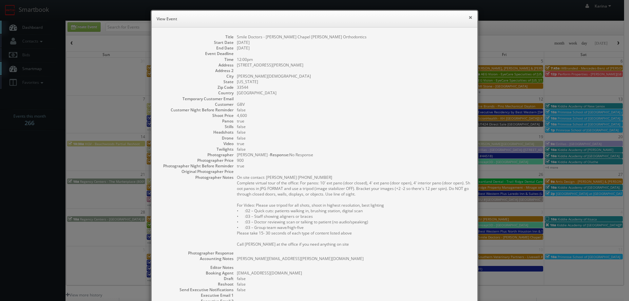
click at [469, 17] on button "×" at bounding box center [471, 17] width 4 height 5
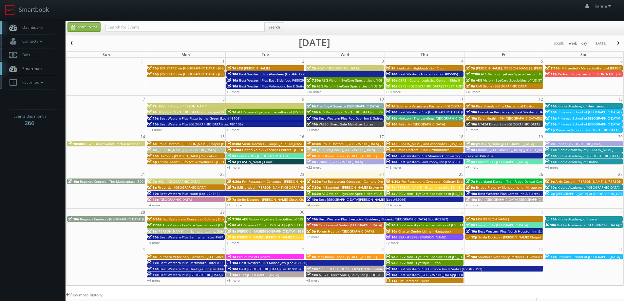
click at [37, 25] on span "Dashboard" at bounding box center [31, 28] width 24 height 6
click at [37, 28] on span "Dashboard" at bounding box center [31, 28] width 24 height 6
click at [146, 25] on input "text" at bounding box center [185, 27] width 159 height 9
click at [163, 24] on input "text" at bounding box center [185, 27] width 159 height 9
type input "howl at the moon"
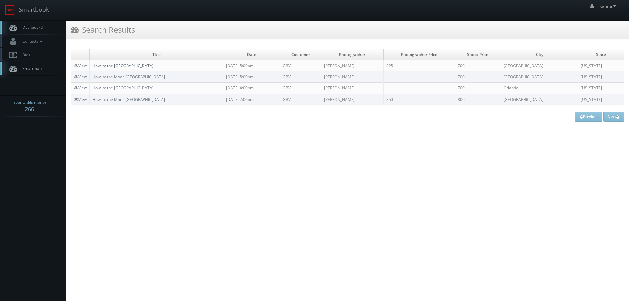
click at [134, 64] on link "Howl at the [GEOGRAPHIC_DATA]" at bounding box center [122, 66] width 61 height 6
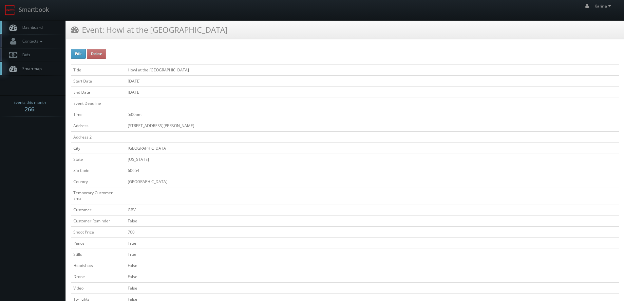
click at [34, 27] on span "Dashboard" at bounding box center [31, 28] width 24 height 6
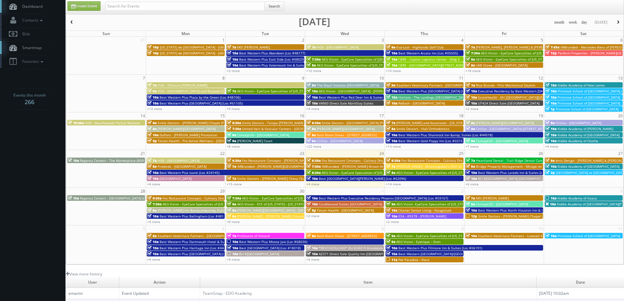
scroll to position [87, 0]
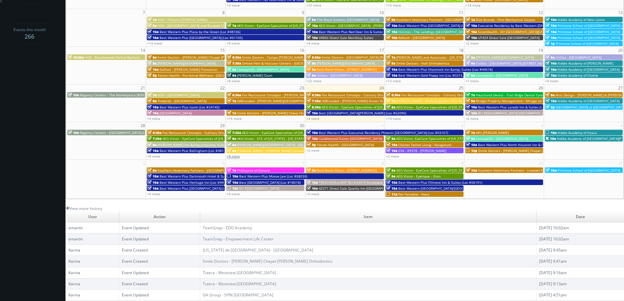
click at [233, 157] on link "+9 more" at bounding box center [233, 156] width 13 height 5
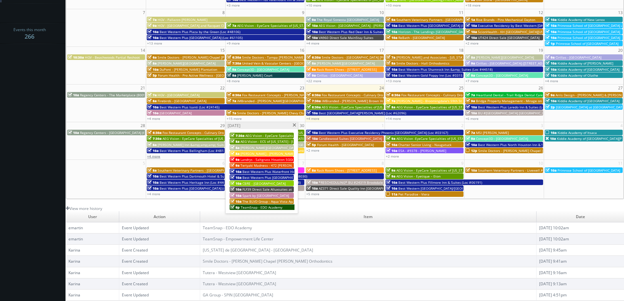
click at [155, 156] on link "+4 more" at bounding box center [153, 156] width 13 height 5
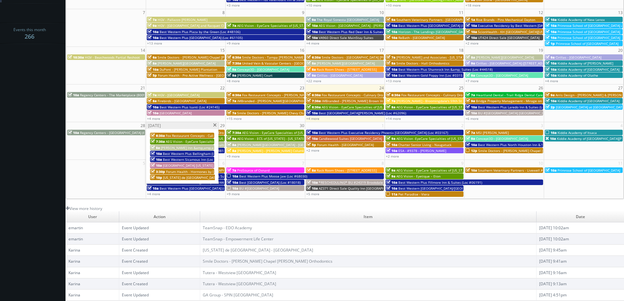
click at [213, 125] on span at bounding box center [215, 126] width 4 height 4
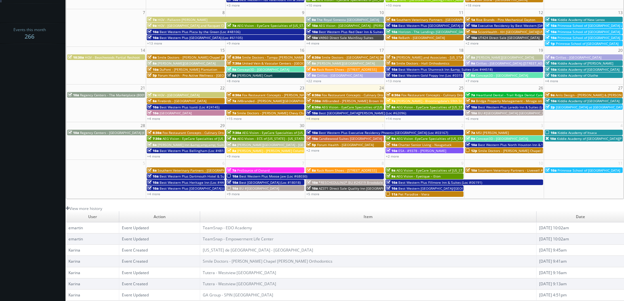
scroll to position [0, 0]
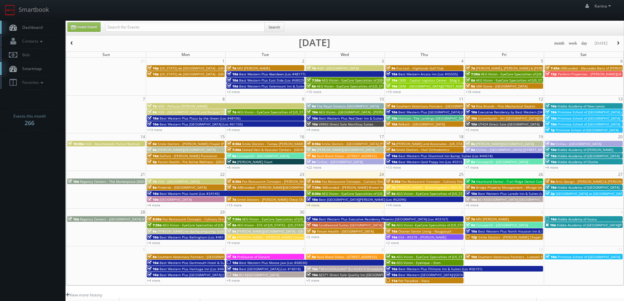
click at [38, 30] on span "Dashboard" at bounding box center [31, 28] width 24 height 6
click at [145, 27] on input "text" at bounding box center [185, 27] width 159 height 9
type input "corsaro"
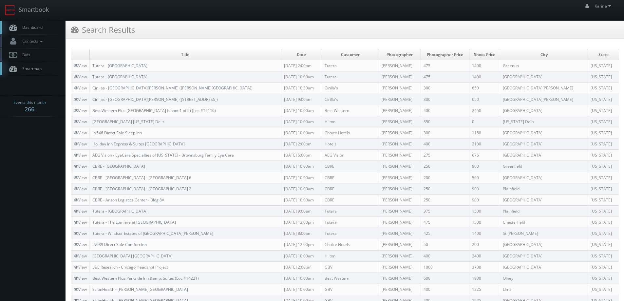
click at [34, 31] on link "Dashboard" at bounding box center [33, 27] width 66 height 13
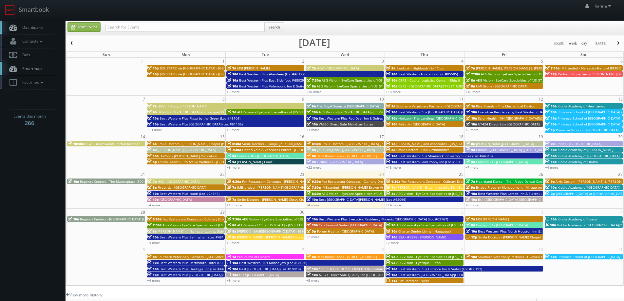
click at [615, 41] on button "button" at bounding box center [618, 43] width 11 height 8
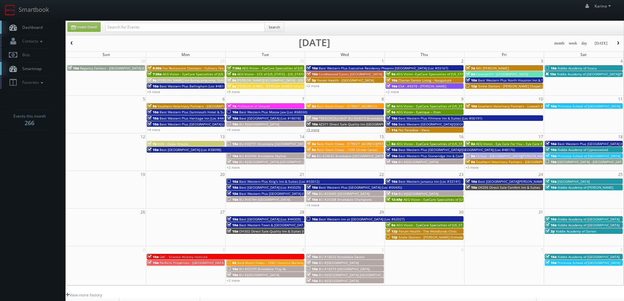
click at [314, 129] on link "+5 more" at bounding box center [312, 130] width 13 height 5
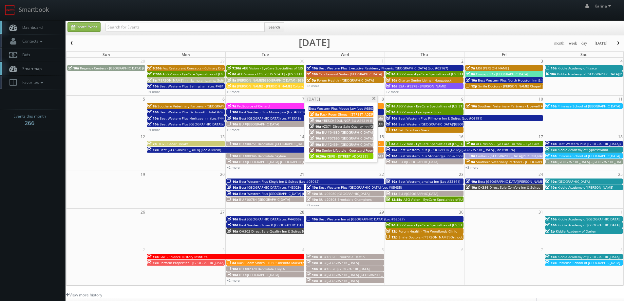
click at [354, 150] on span "Senior Lifestyle - Courtyard Fountains" at bounding box center [351, 150] width 59 height 5
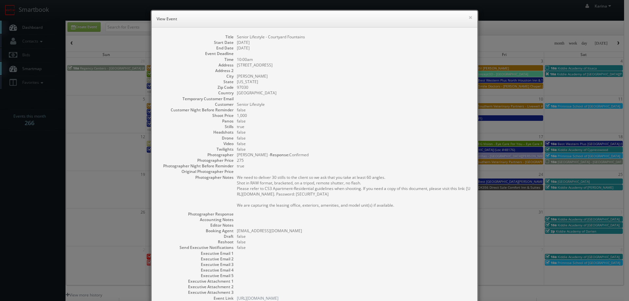
click at [472, 17] on div "× View Event" at bounding box center [315, 19] width 326 height 17
click at [469, 17] on button "×" at bounding box center [471, 17] width 4 height 5
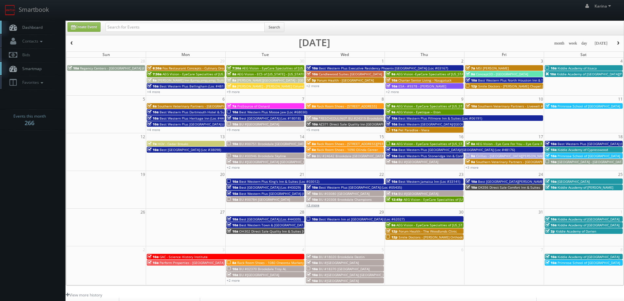
click at [314, 205] on link "+3 more" at bounding box center [312, 205] width 13 height 5
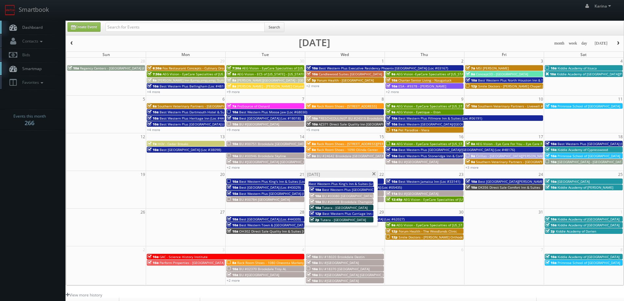
click at [374, 174] on span at bounding box center [374, 174] width 4 height 4
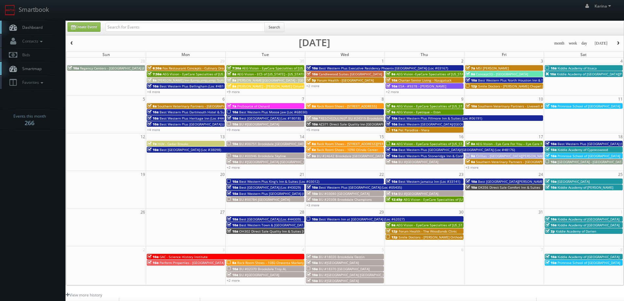
click at [35, 29] on span "Dashboard" at bounding box center [31, 28] width 24 height 6
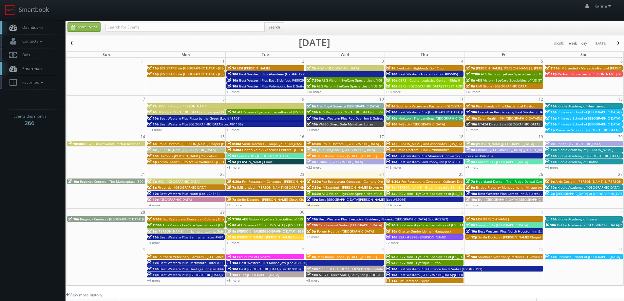
click at [317, 205] on link "+4 more" at bounding box center [312, 205] width 13 height 5
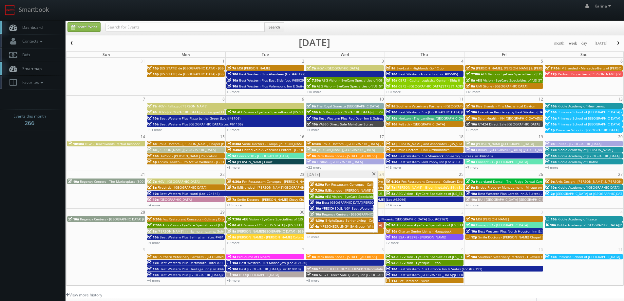
click at [360, 197] on span "AEG Vision - EyeCare Specialties of [US_STATE] - A1A Family EyeCare" at bounding box center [378, 196] width 107 height 5
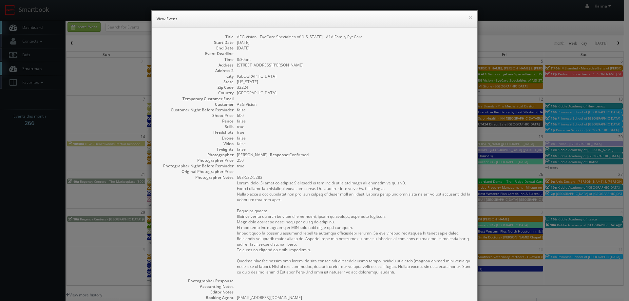
click at [471, 16] on div "× View Event" at bounding box center [315, 19] width 326 height 17
click at [469, 16] on button "×" at bounding box center [471, 17] width 4 height 5
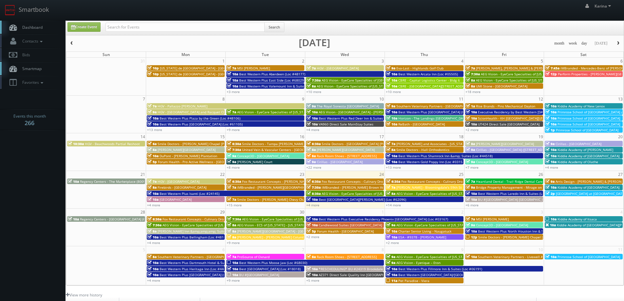
click at [414, 193] on span "AEG Vision - EyeCare Specialties of [US_STATE] – Drs. [PERSON_NAME] and [PERSON…" at bounding box center [493, 193] width 193 height 5
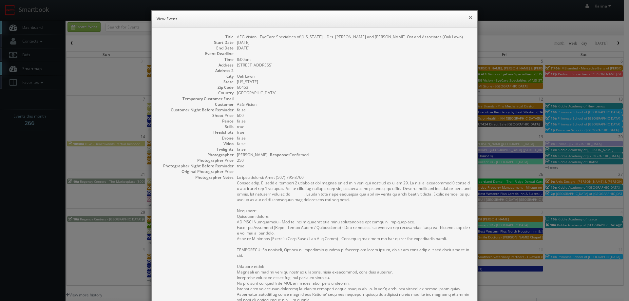
click at [469, 18] on button "×" at bounding box center [471, 17] width 4 height 5
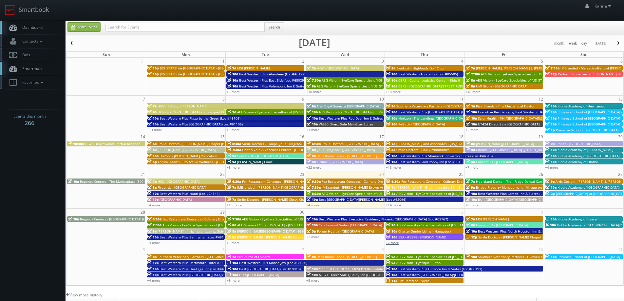
click at [394, 243] on link "+2 more" at bounding box center [392, 243] width 13 height 5
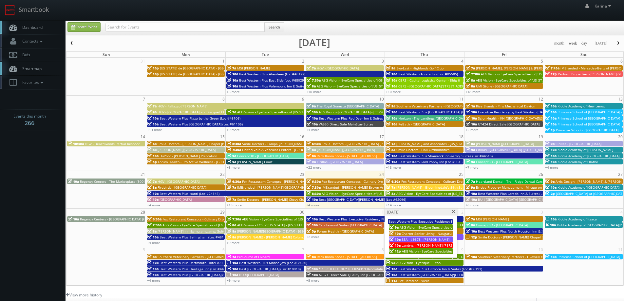
click at [414, 251] on span "AEG Vision - EyeCare Specialties of [US_STATE] – Primary EyeCare ([GEOGRAPHIC_D…" at bounding box center [471, 251] width 138 height 5
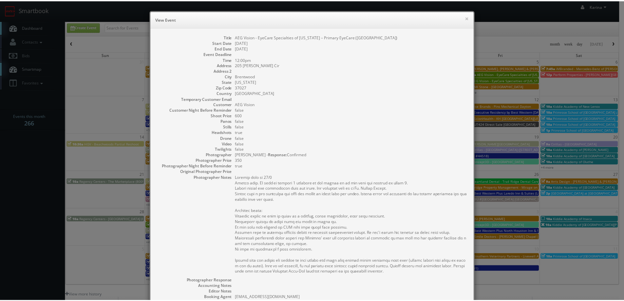
scroll to position [113, 0]
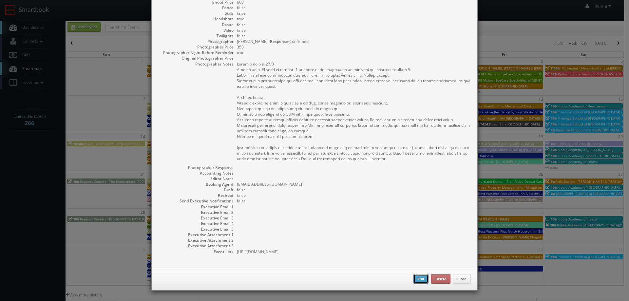
click at [419, 280] on button "Edit" at bounding box center [421, 279] width 15 height 10
type input "AEG Vision - EyeCare Specialties of [US_STATE] – Primary EyeCare ([GEOGRAPHIC_D…"
type input "205 Ward Cir"
type input "Brentwood"
type input "37027"
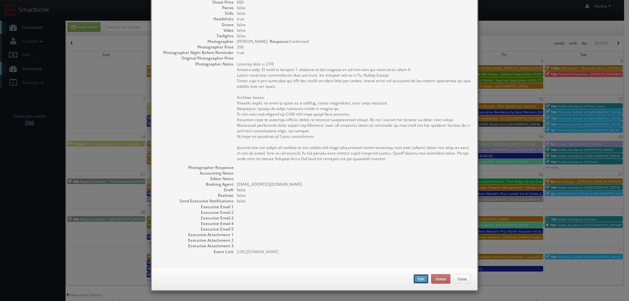
type input "600"
checkbox input "true"
type input "10/02/2025"
type input "12:00pm"
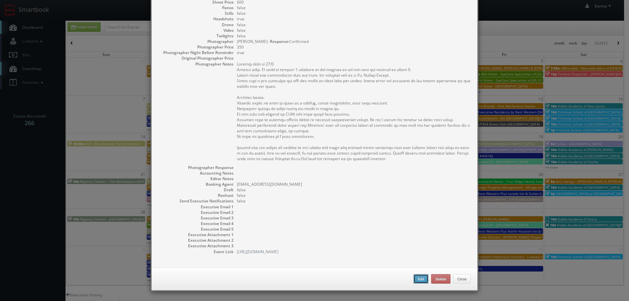
checkbox input "true"
type textarea "Updated date to 10/2 Stills only. We need to deliver 1 headshot to the client s…"
select select "[US_STATE]"
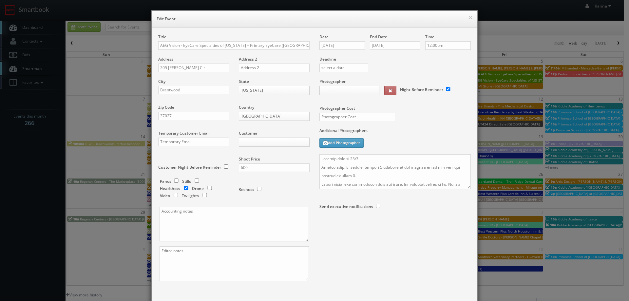
type input "600"
type input "350"
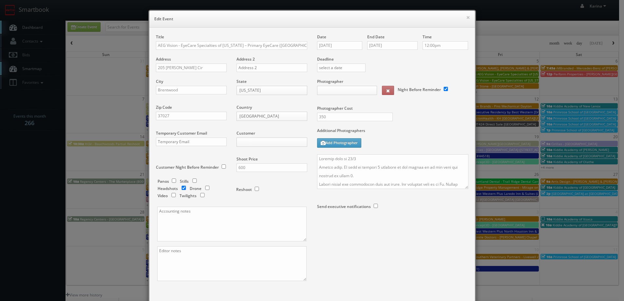
select select "fake4299@mg.cs3calendar.com"
select select "adam@adamjhoward.com"
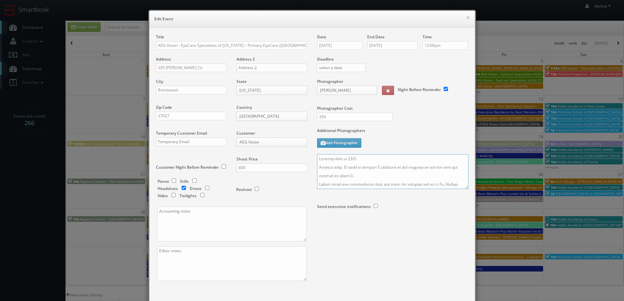
click at [361, 159] on textarea at bounding box center [392, 171] width 151 height 35
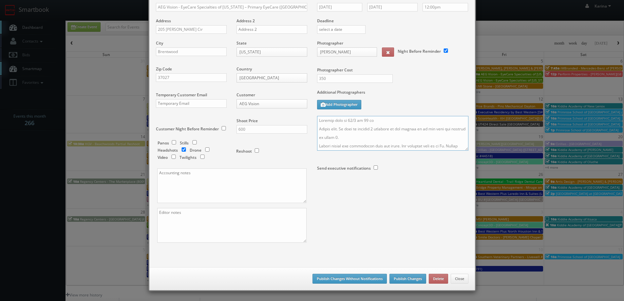
type textarea "Updated date to 10/2 at 12 pm Stills only. We need to deliver 1 headshot to the…"
click at [405, 280] on button "Publish Changes" at bounding box center [408, 279] width 37 height 10
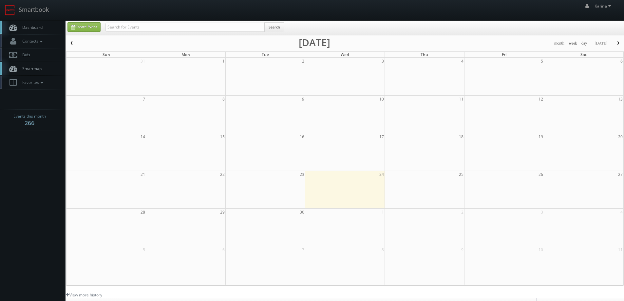
click at [31, 25] on span "Dashboard" at bounding box center [31, 28] width 24 height 6
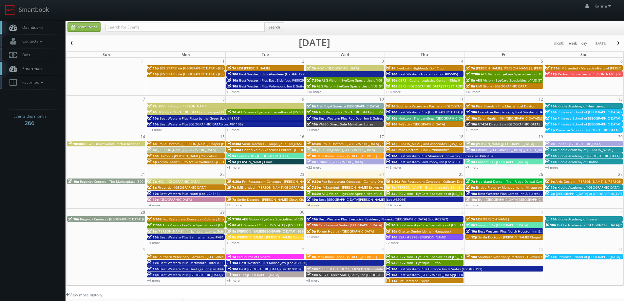
click at [27, 26] on span "Dashboard" at bounding box center [31, 28] width 24 height 6
click at [619, 39] on button "button" at bounding box center [618, 43] width 11 height 8
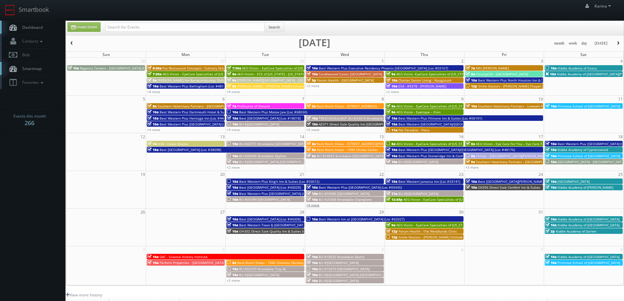
click at [315, 207] on link "+4 more" at bounding box center [312, 205] width 13 height 5
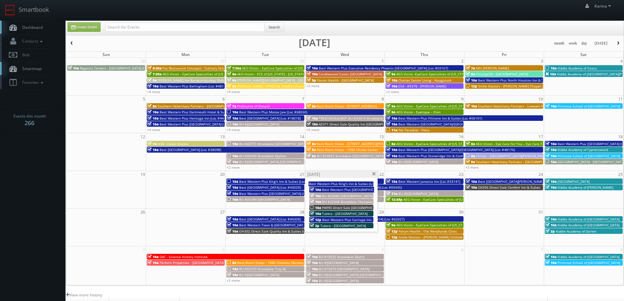
click at [373, 173] on span at bounding box center [374, 174] width 4 height 4
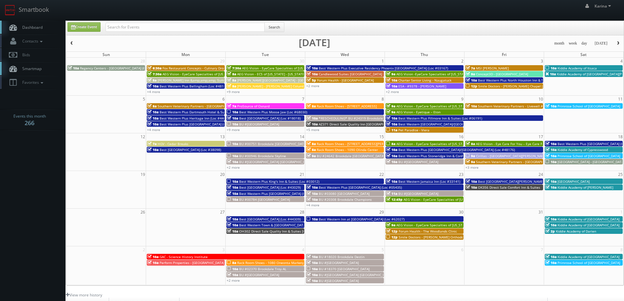
click at [79, 44] on div "month week day today October 2025" at bounding box center [345, 43] width 558 height 8
click at [72, 41] on span "button" at bounding box center [71, 43] width 5 height 4
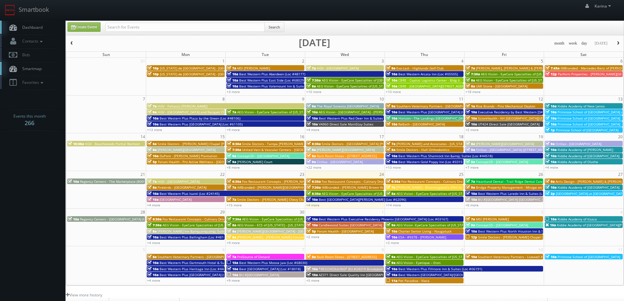
scroll to position [119, 0]
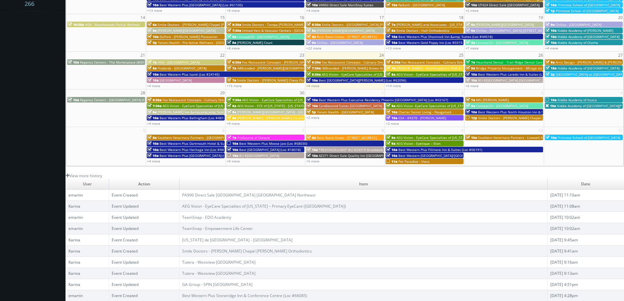
click at [584, 68] on span "Kiddie Academy of [GEOGRAPHIC_DATA]" at bounding box center [589, 68] width 62 height 5
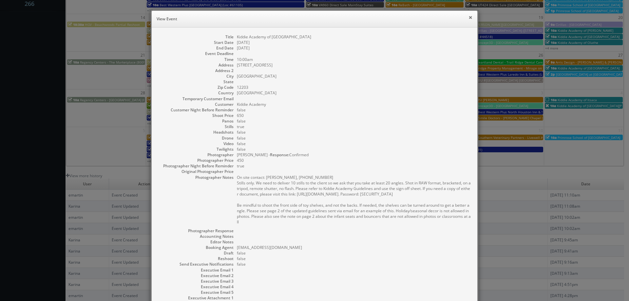
click at [469, 17] on button "×" at bounding box center [471, 17] width 4 height 5
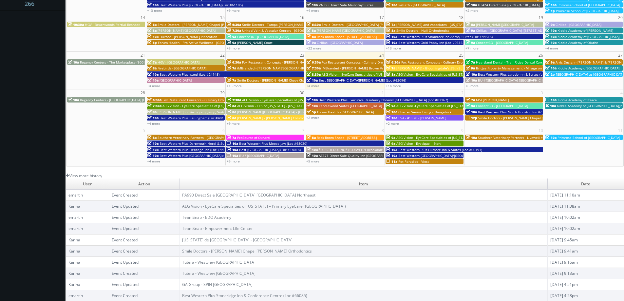
scroll to position [0, 0]
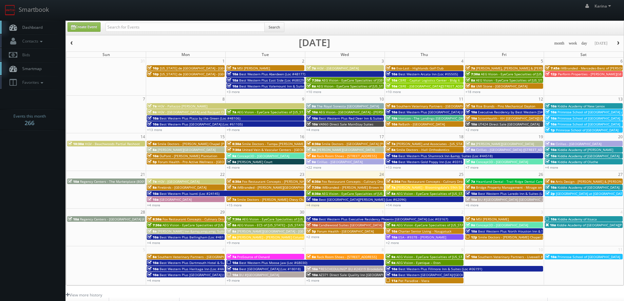
click at [17, 28] on icon at bounding box center [13, 27] width 10 height 8
click at [35, 25] on span "Dashboard" at bounding box center [31, 28] width 24 height 6
click at [31, 25] on span "Dashboard" at bounding box center [31, 28] width 24 height 6
click at [39, 26] on span "Dashboard" at bounding box center [31, 28] width 24 height 6
click at [31, 24] on link "Dashboard" at bounding box center [33, 27] width 66 height 13
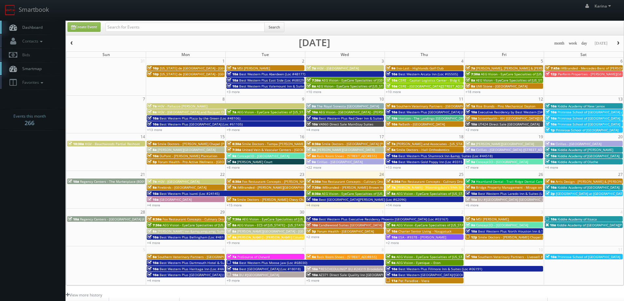
click at [34, 29] on span "Dashboard" at bounding box center [31, 28] width 24 height 6
click at [42, 26] on span "Dashboard" at bounding box center [31, 28] width 24 height 6
click at [26, 26] on span "Dashboard" at bounding box center [31, 28] width 24 height 6
click at [16, 137] on body "Smartbook Toggle Side Navigation Toggle Top Navigation [PERSON_NAME] [PERSON_NA…" at bounding box center [312, 210] width 624 height 421
click at [41, 22] on link "Dashboard" at bounding box center [33, 27] width 66 height 13
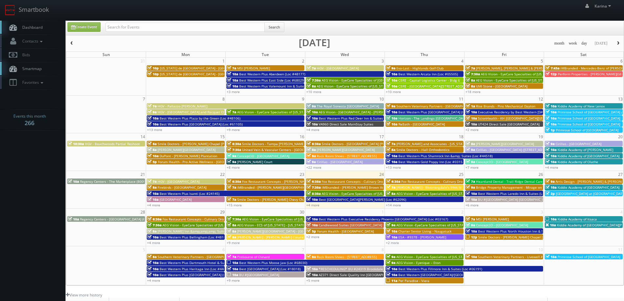
click at [40, 28] on span "Dashboard" at bounding box center [31, 28] width 24 height 6
click at [32, 26] on span "Dashboard" at bounding box center [31, 28] width 24 height 6
